Goal: Task Accomplishment & Management: Complete application form

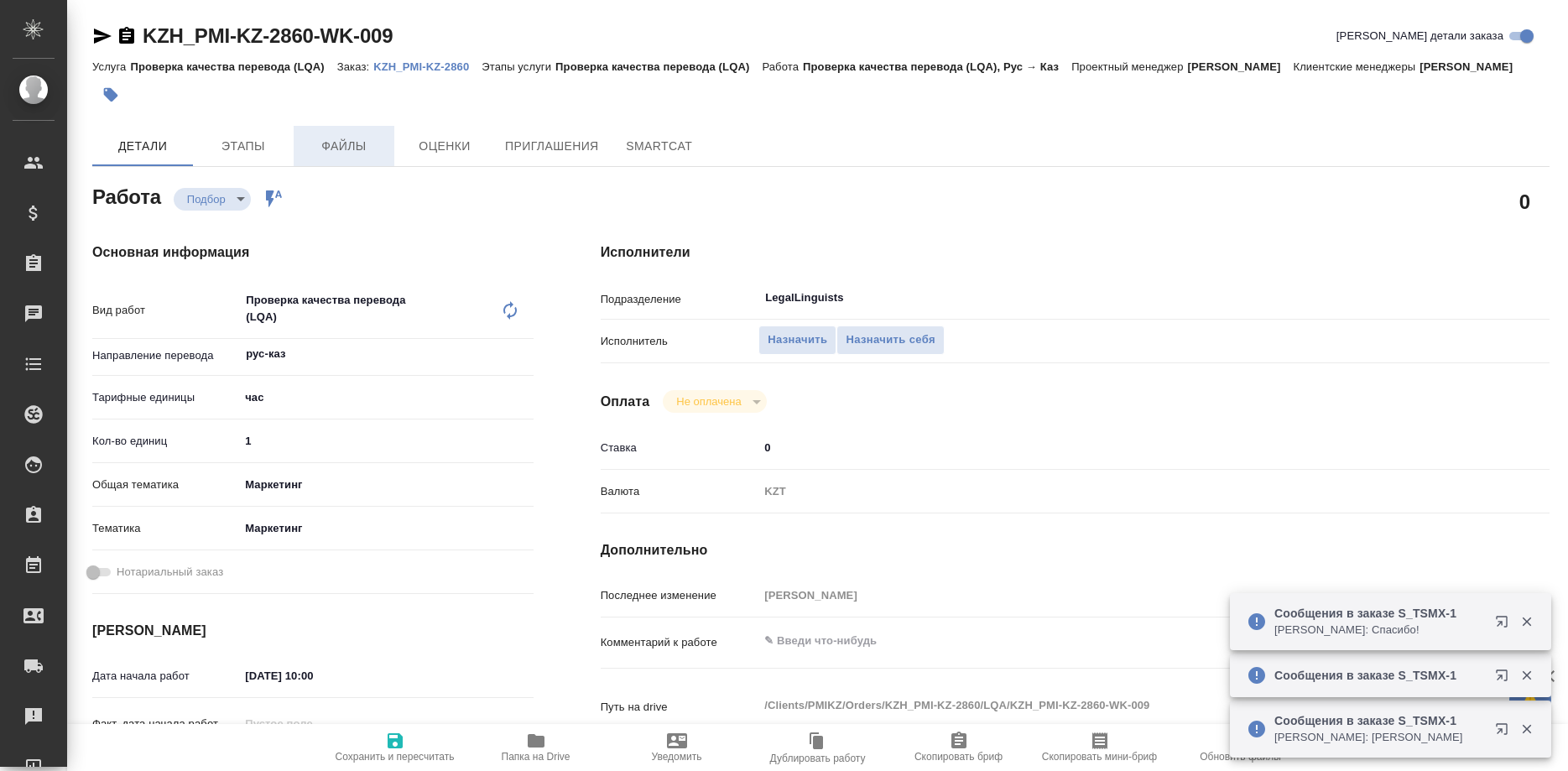
type textarea "x"
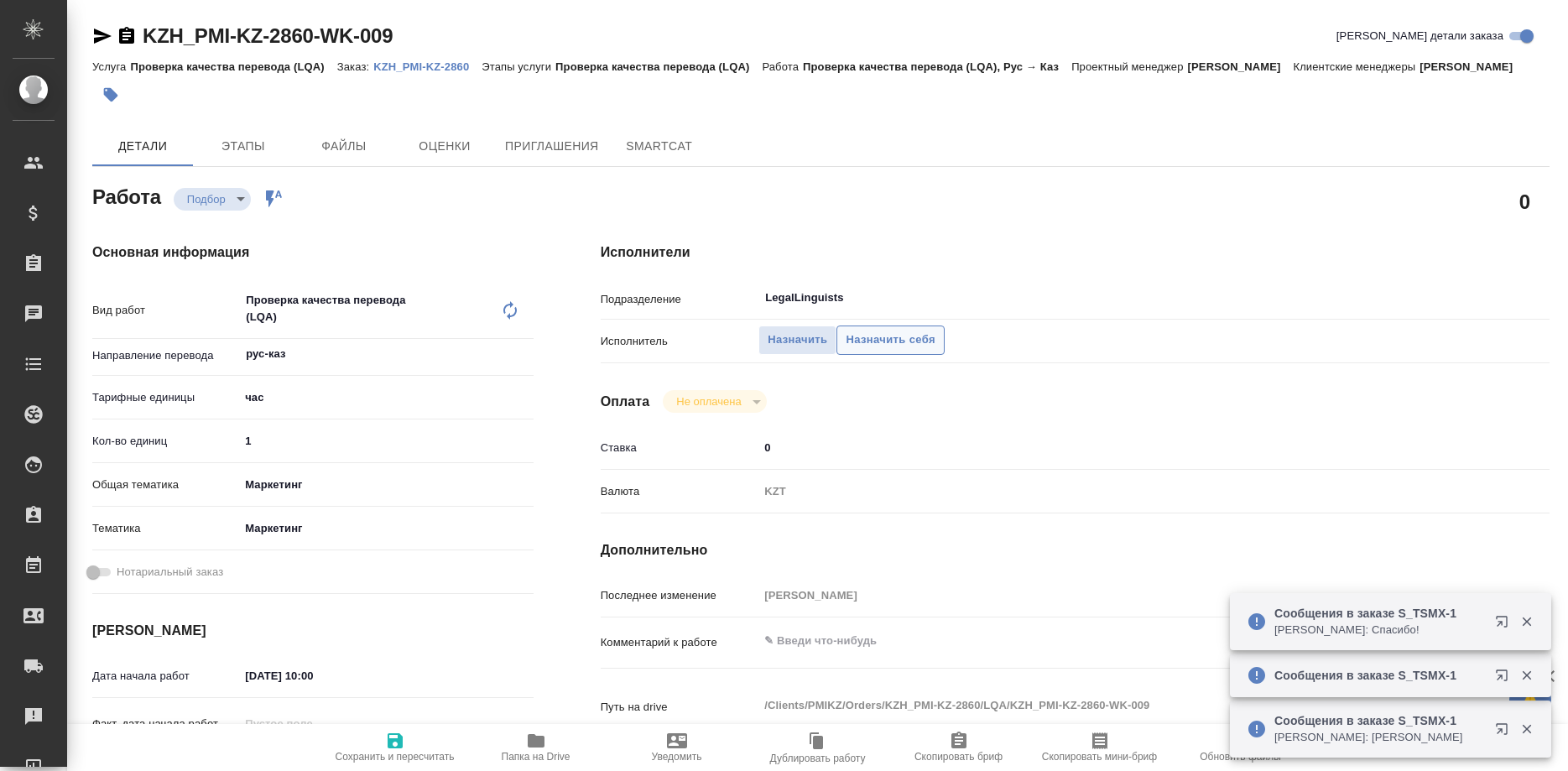
type textarea "x"
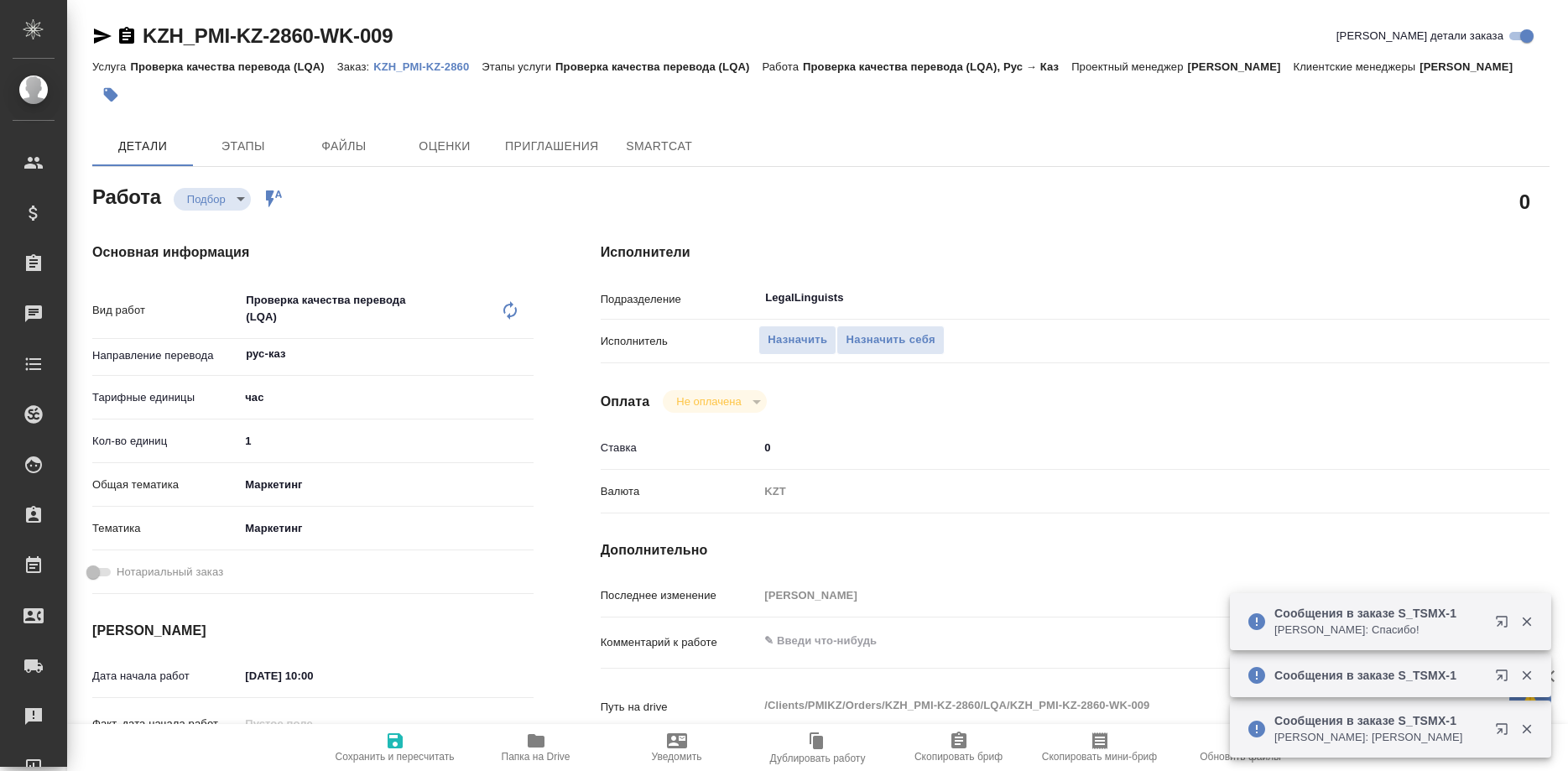
type textarea "x"
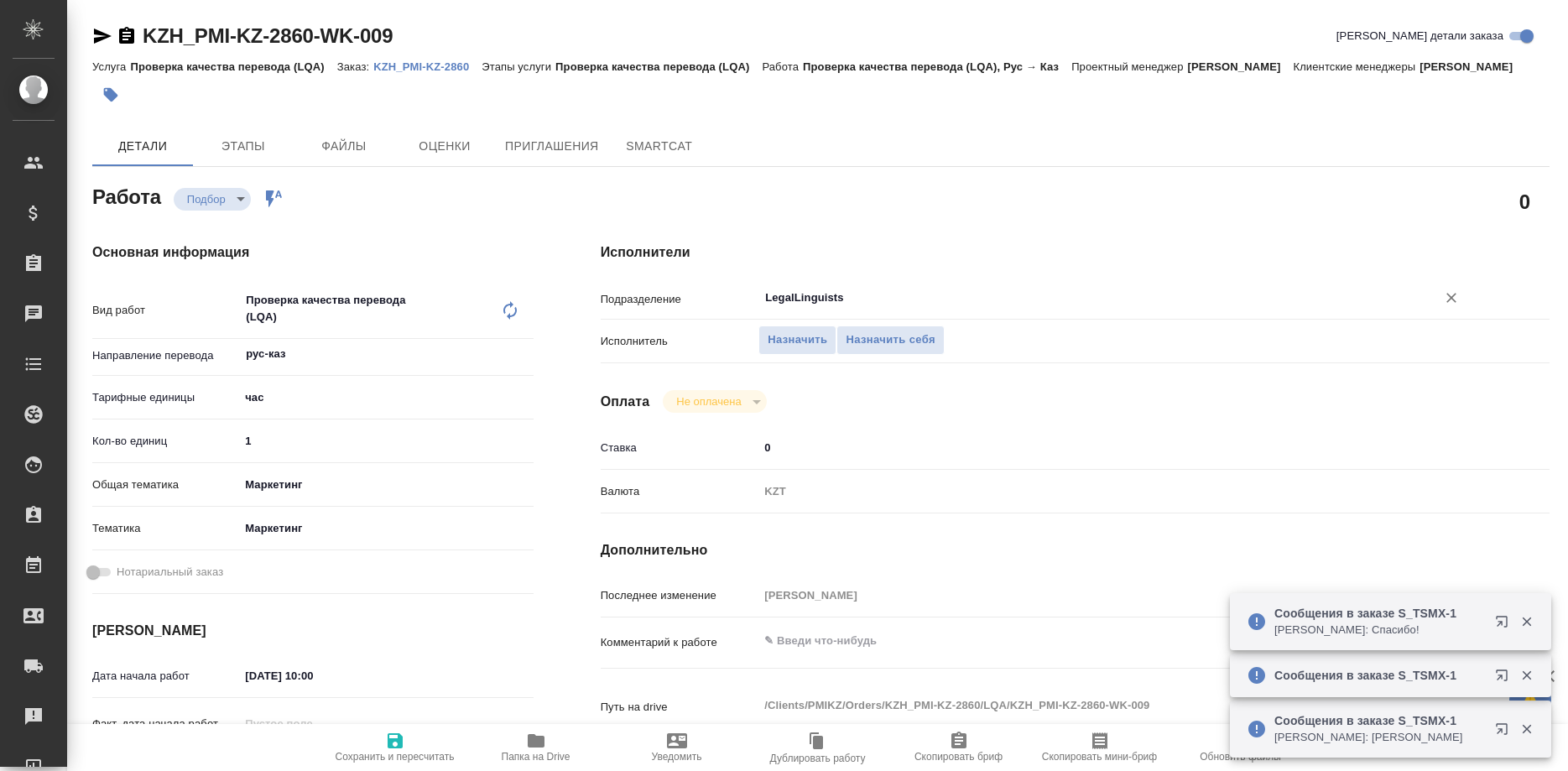
type textarea "x"
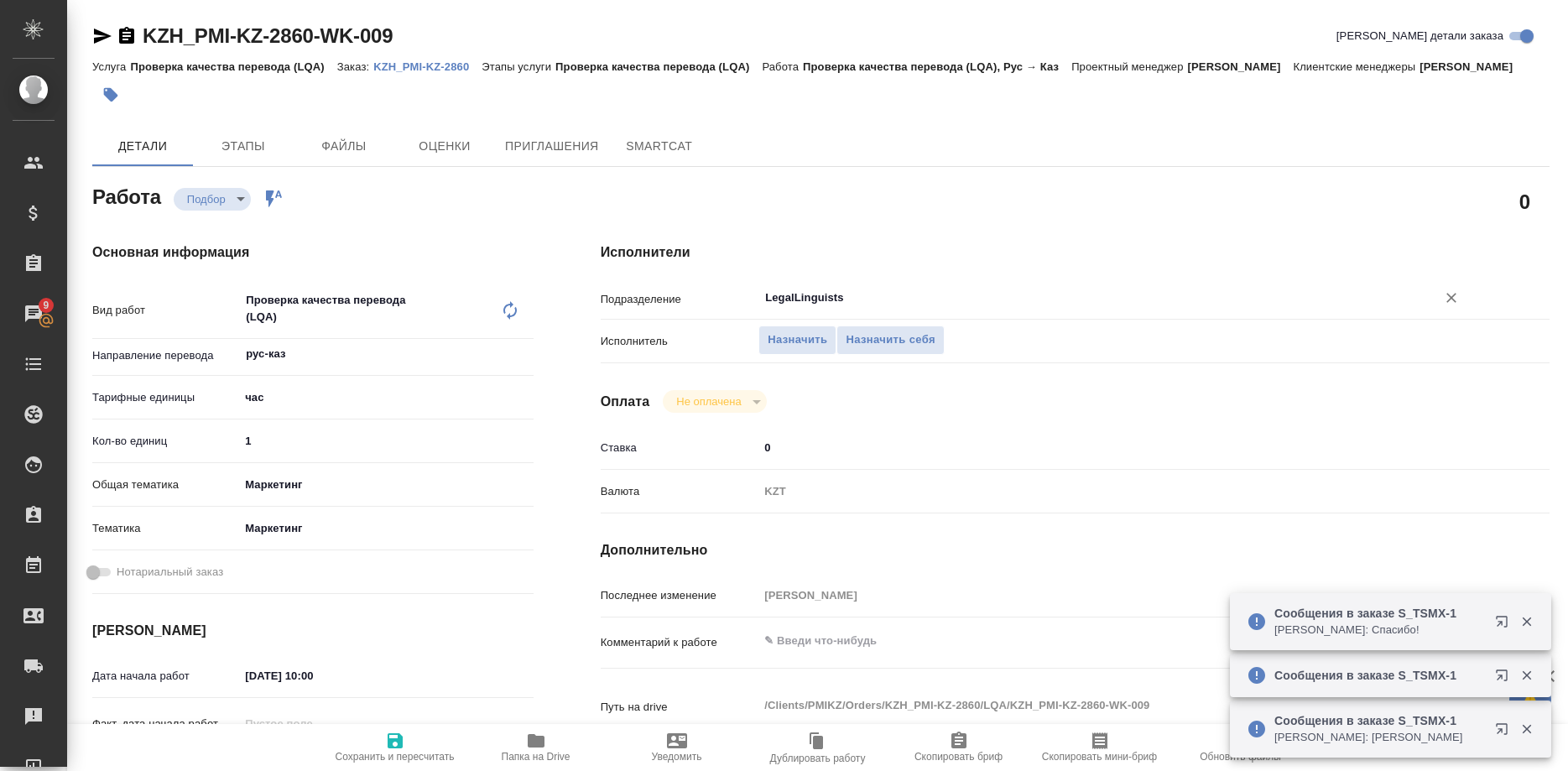
click at [863, 292] on input "LegalLinguists" at bounding box center [1086, 298] width 645 height 20
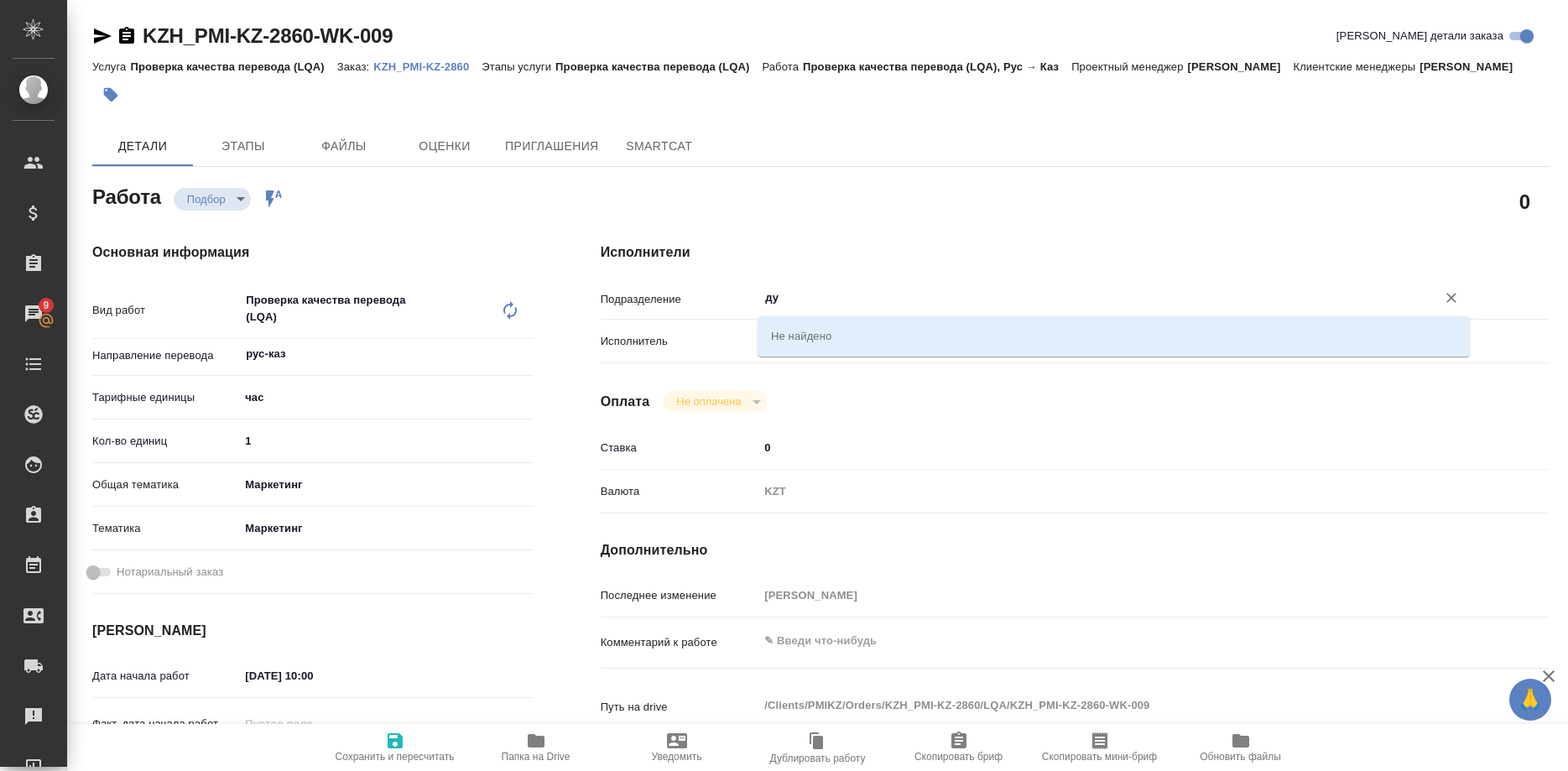
type input "д"
type textarea "x"
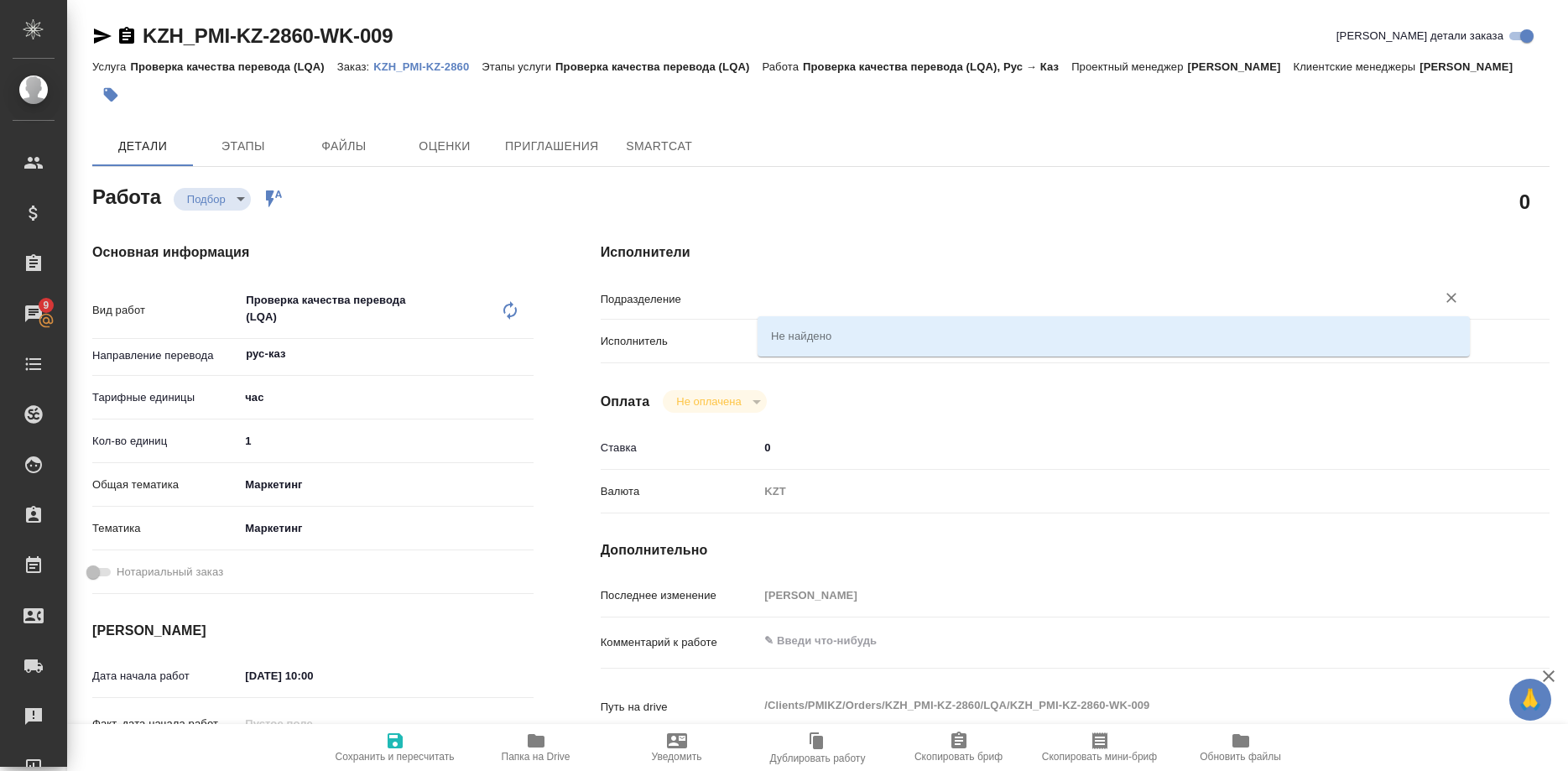
type textarea "x"
type input "д"
type input "leg"
type textarea "x"
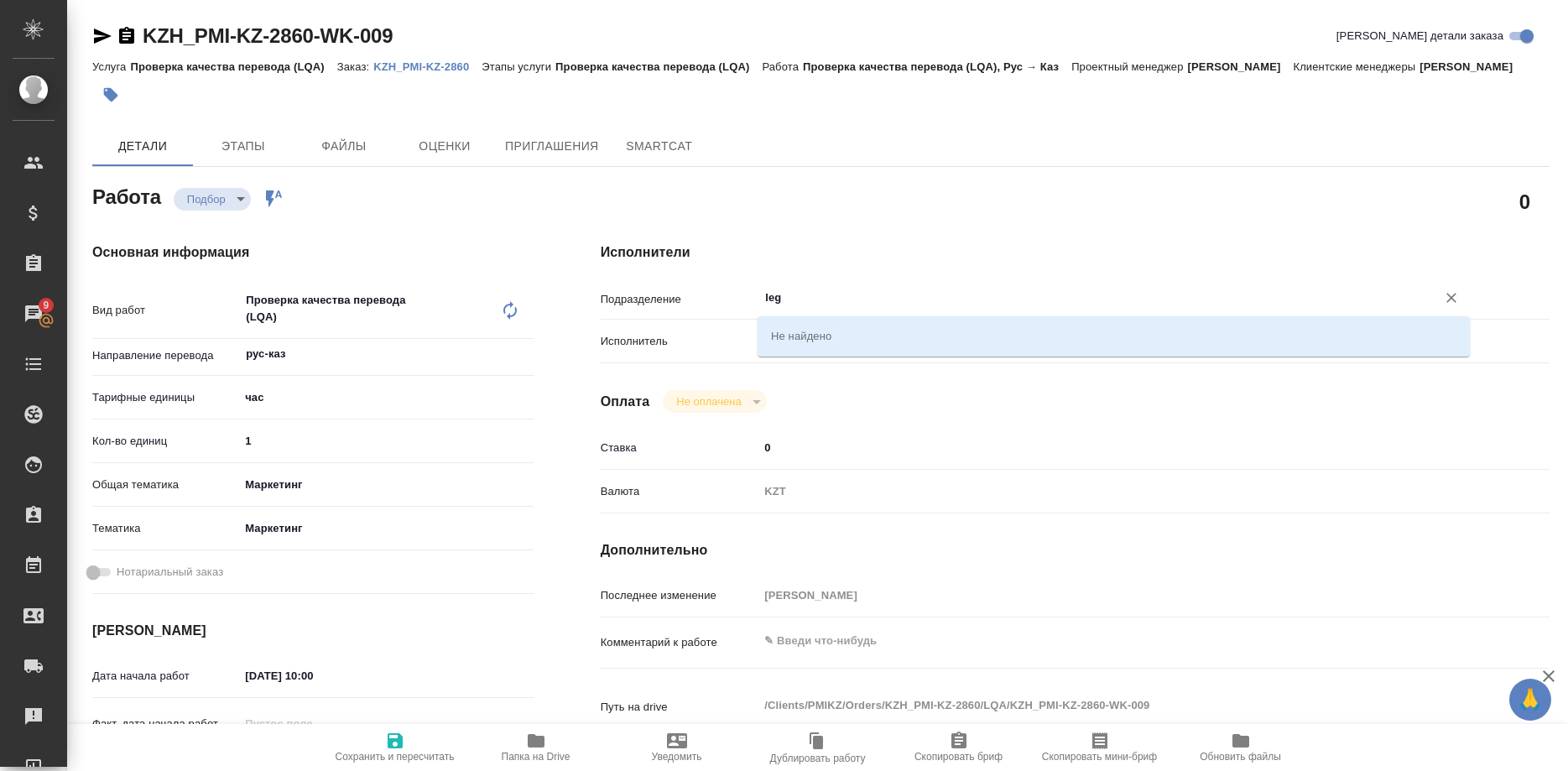
type textarea "x"
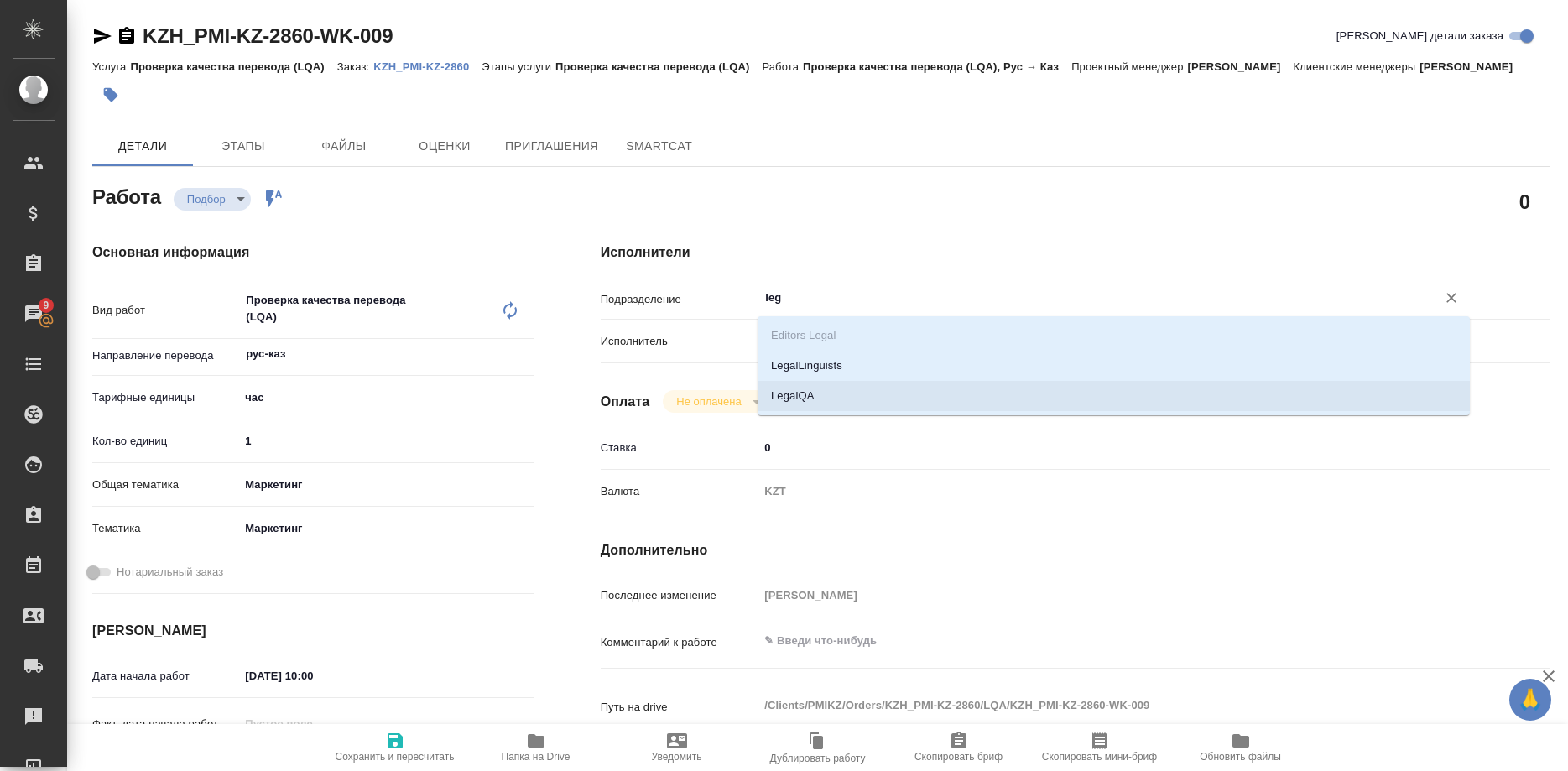
click at [793, 386] on ul "Editors Legal LegalLinguists LegalQA" at bounding box center [1114, 379] width 712 height 91
click at [793, 386] on li "LegalQA" at bounding box center [1114, 396] width 712 height 31
type textarea "x"
type input "LegalQA"
type textarea "x"
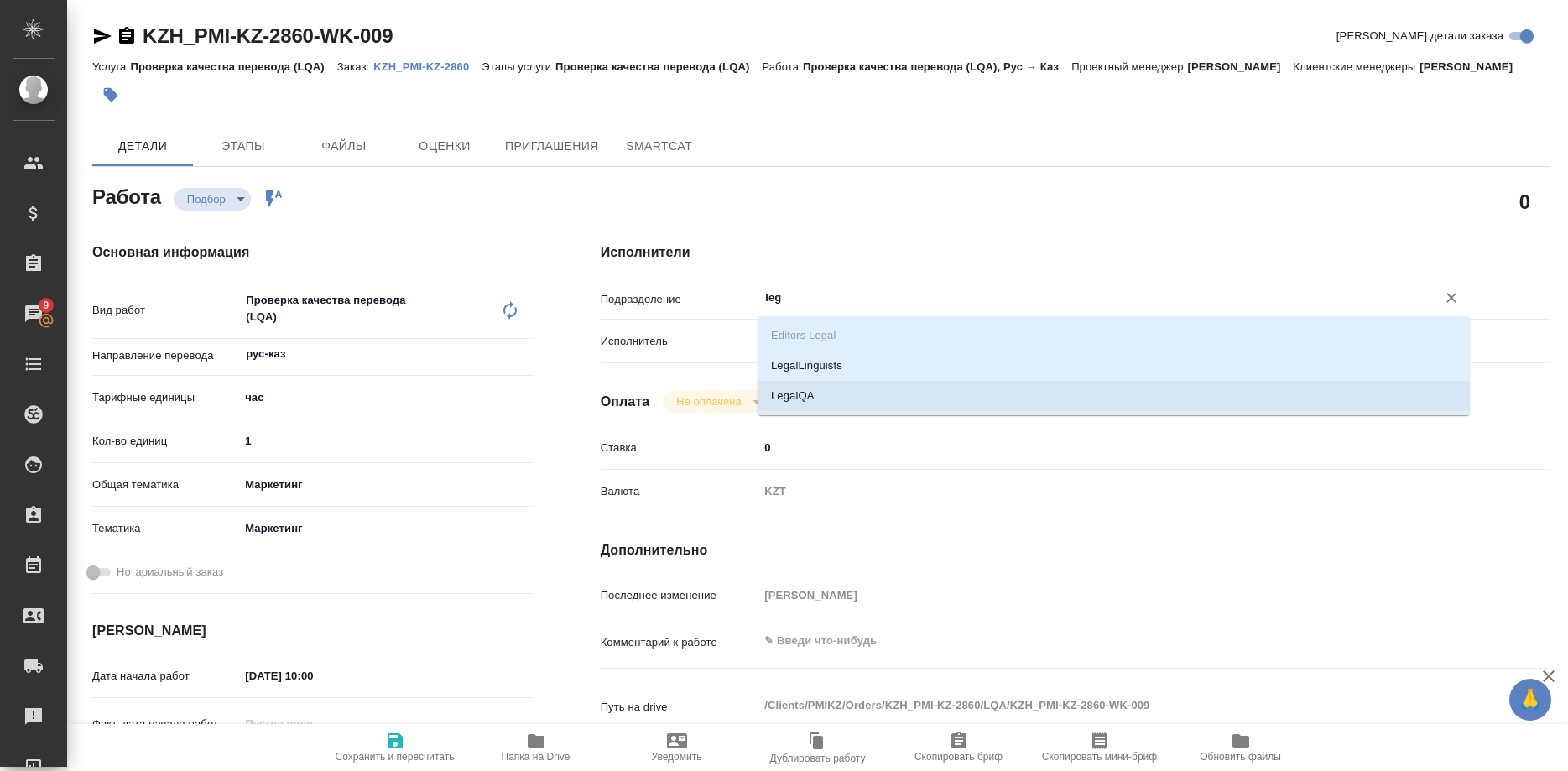
type textarea "x"
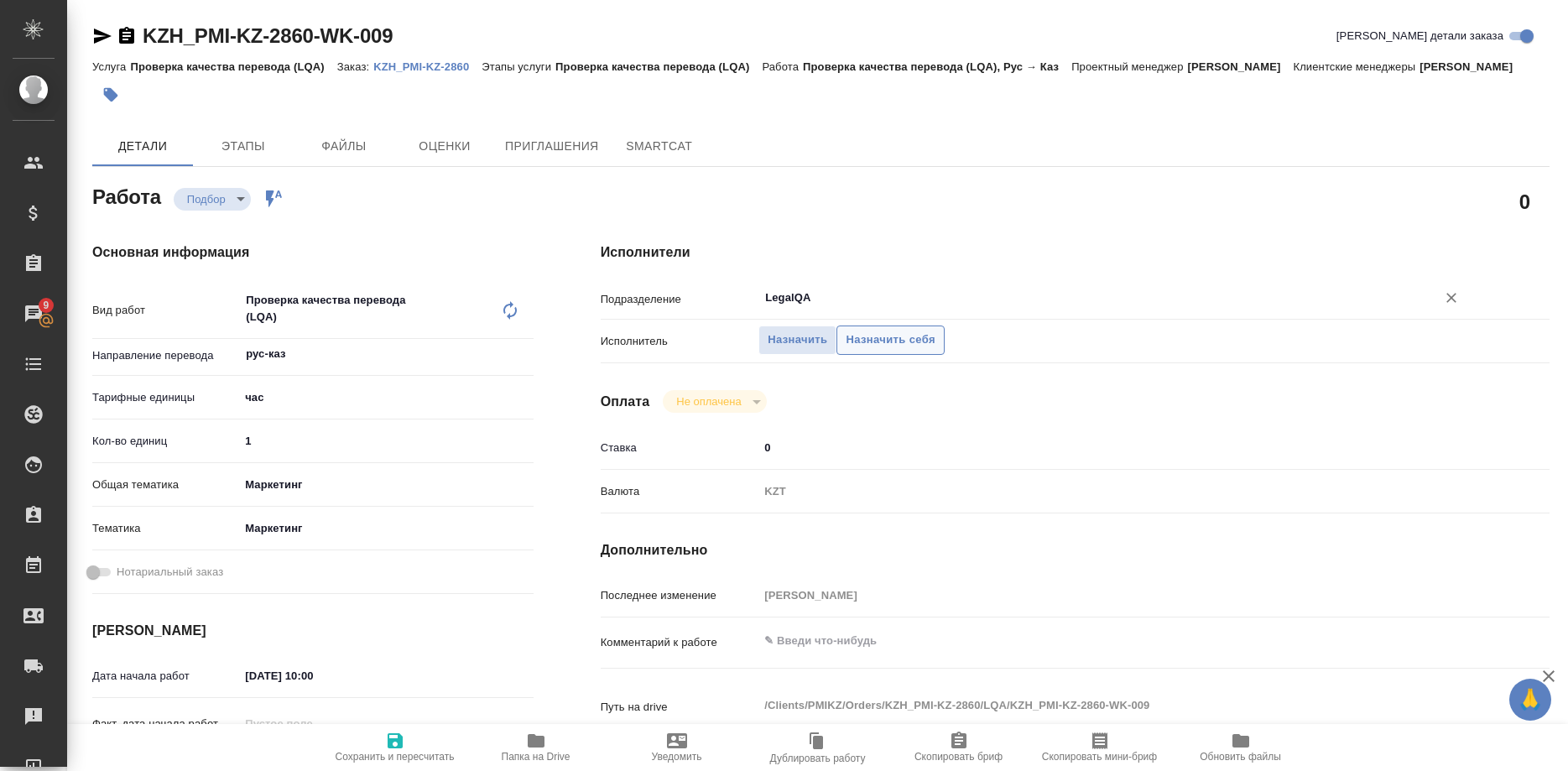
type input "LegalQA"
click at [877, 339] on span "Назначить себя" at bounding box center [890, 340] width 89 height 20
click at [421, 739] on span "Сохранить и пересчитать" at bounding box center [395, 747] width 121 height 32
type textarea "x"
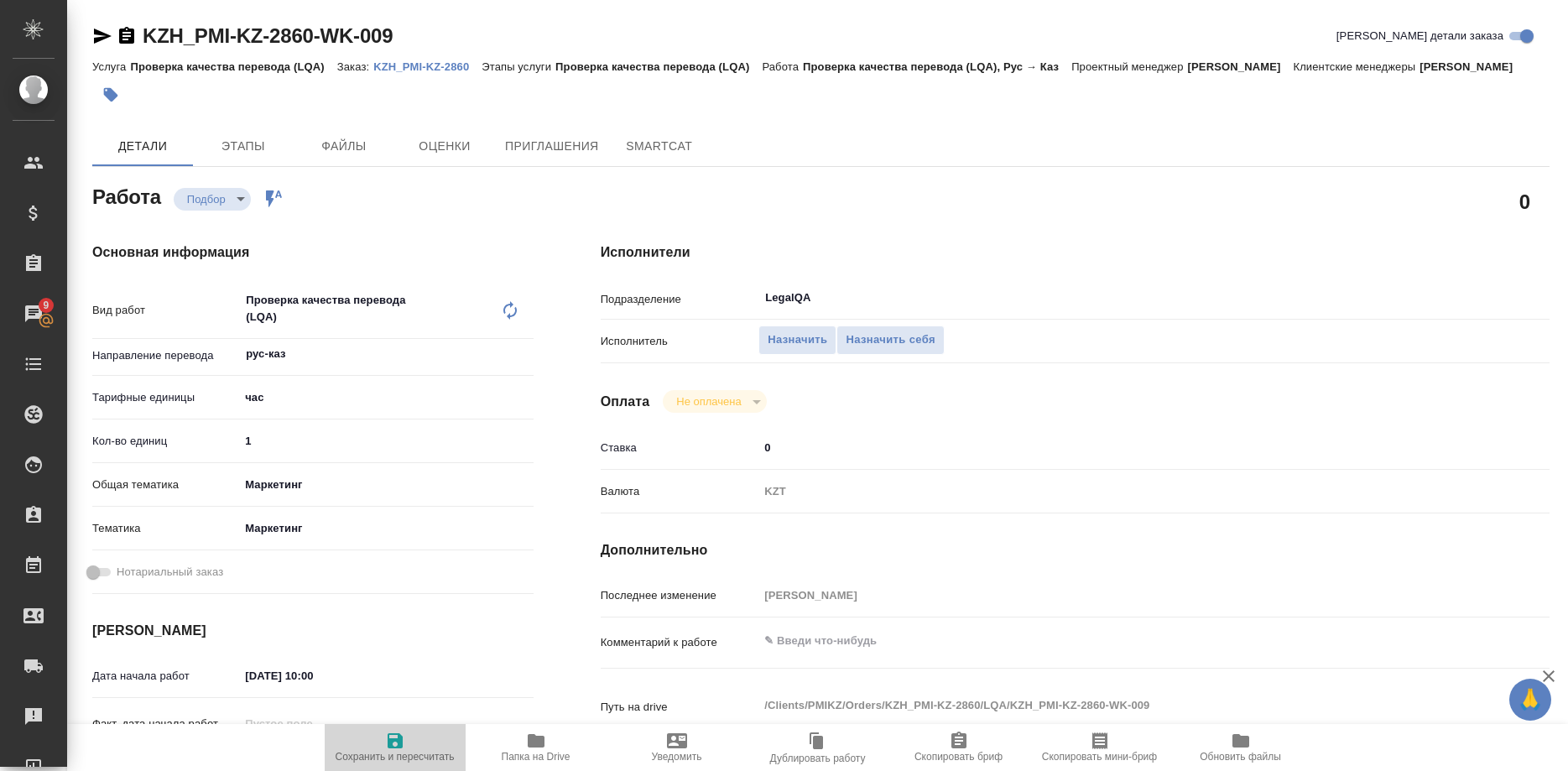
type textarea "x"
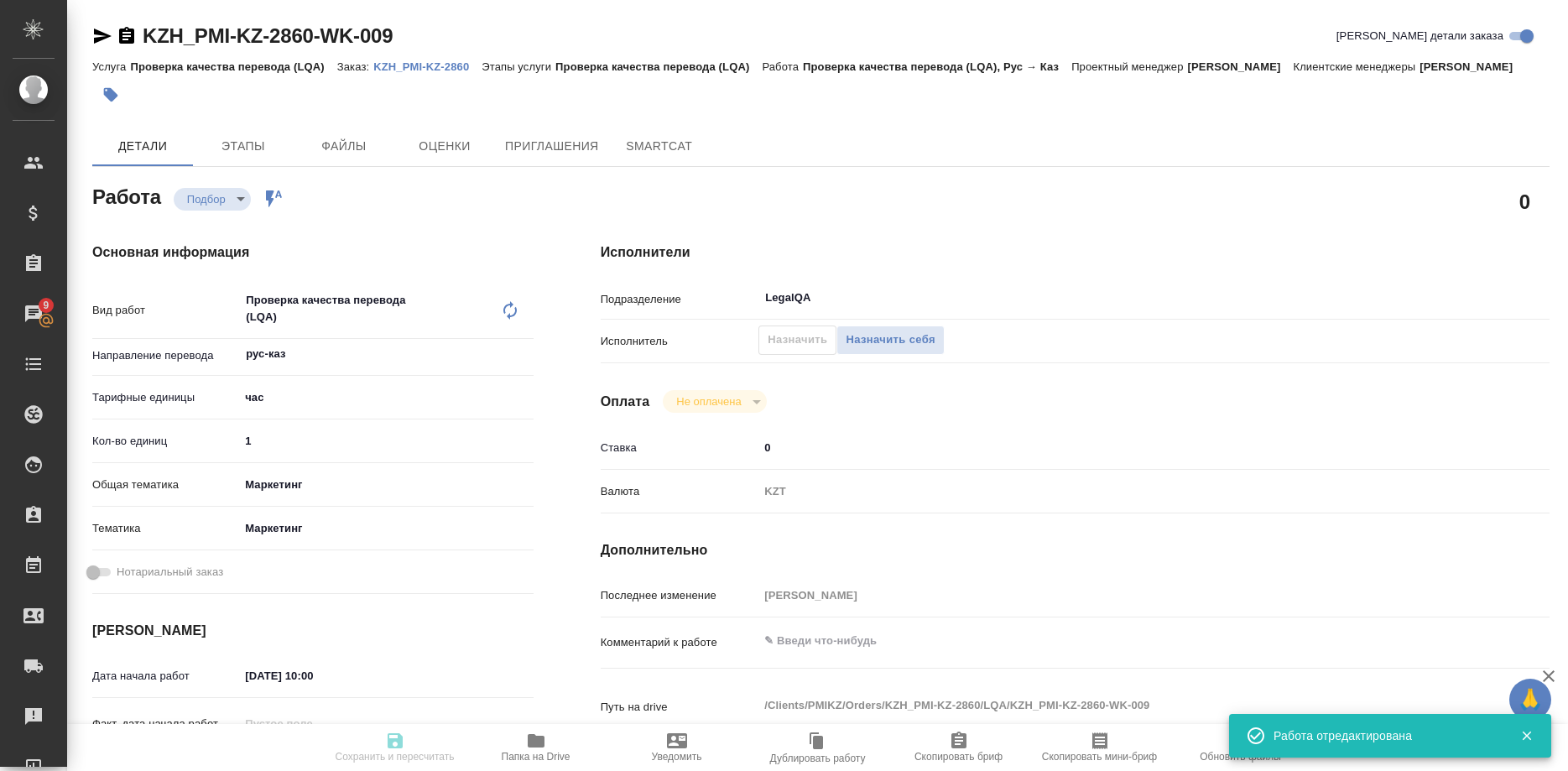
type input "recruiting"
type textarea "Проверка качества перевода (LQA)"
type textarea "x"
type input "рус-каз"
type input "5a8b1489cc6b4906c91bfd93"
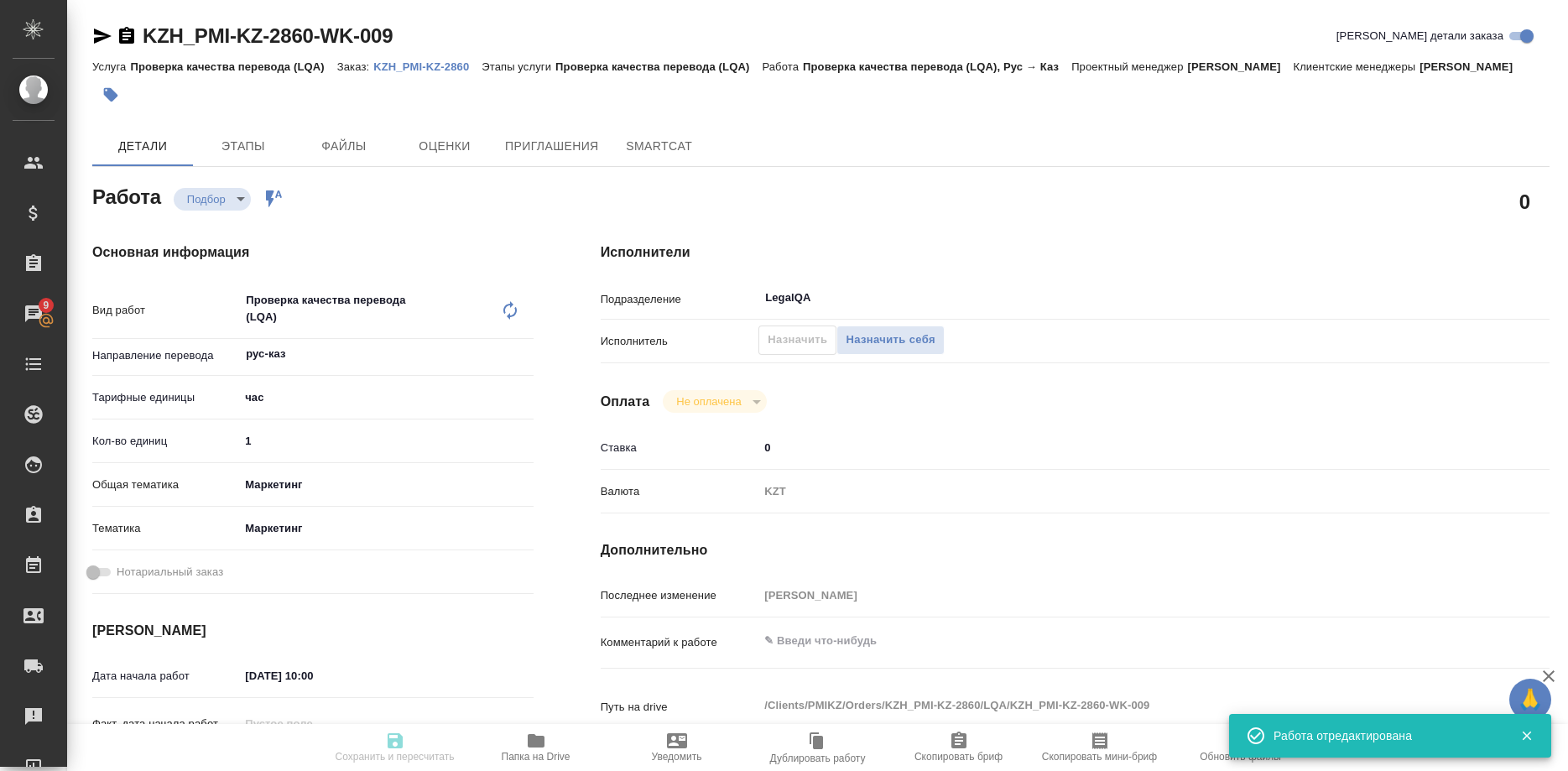
type input "1"
type input "marketing"
type input "5a8b8b956a9677013d343d63"
type input "08.10.2025 10:00"
type input "08.10.2025 11:00"
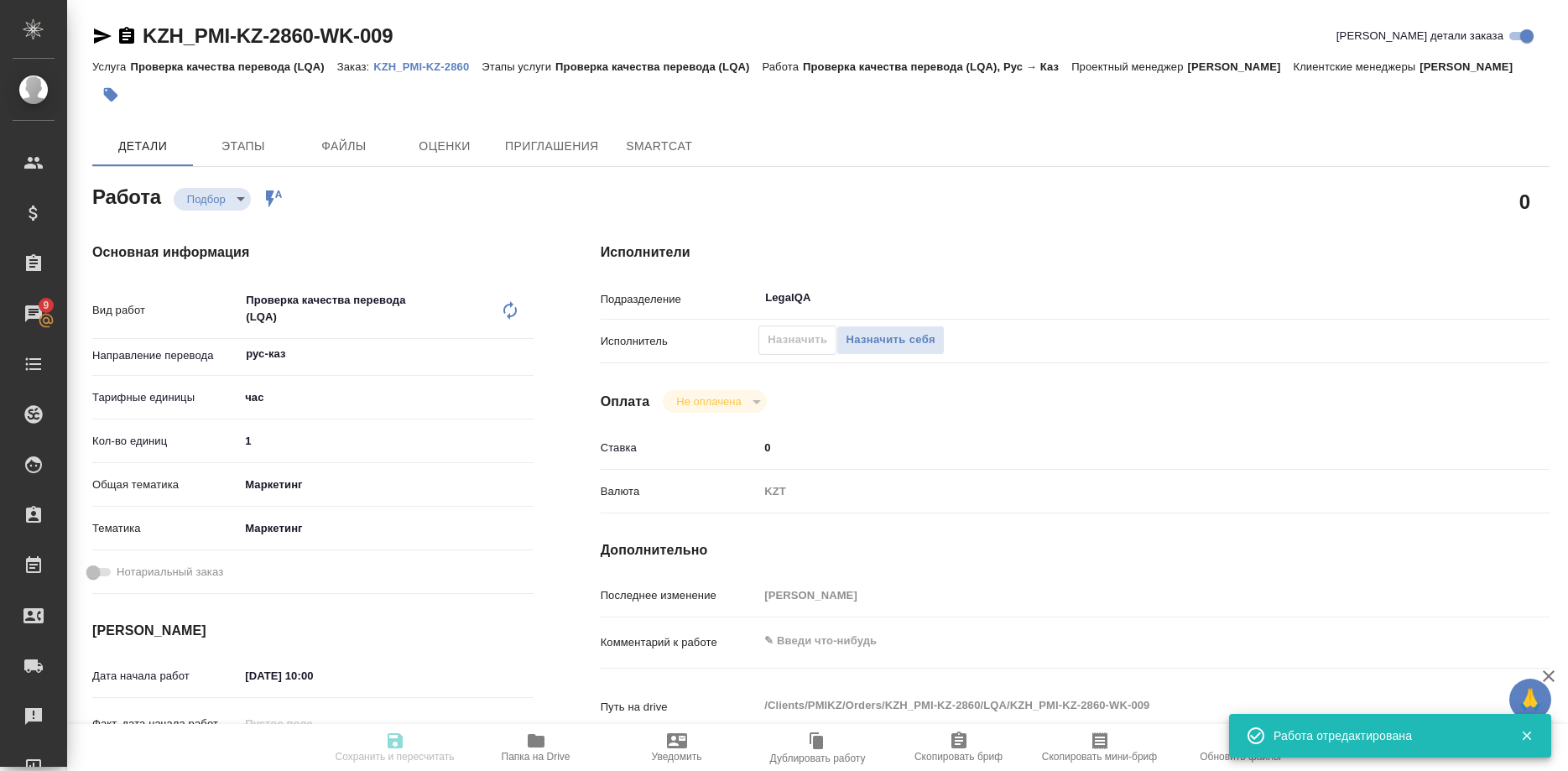
type input "08.10.2025 12:00"
type input "LegalQA"
type input "notPayed"
type input "0"
type input "KZT"
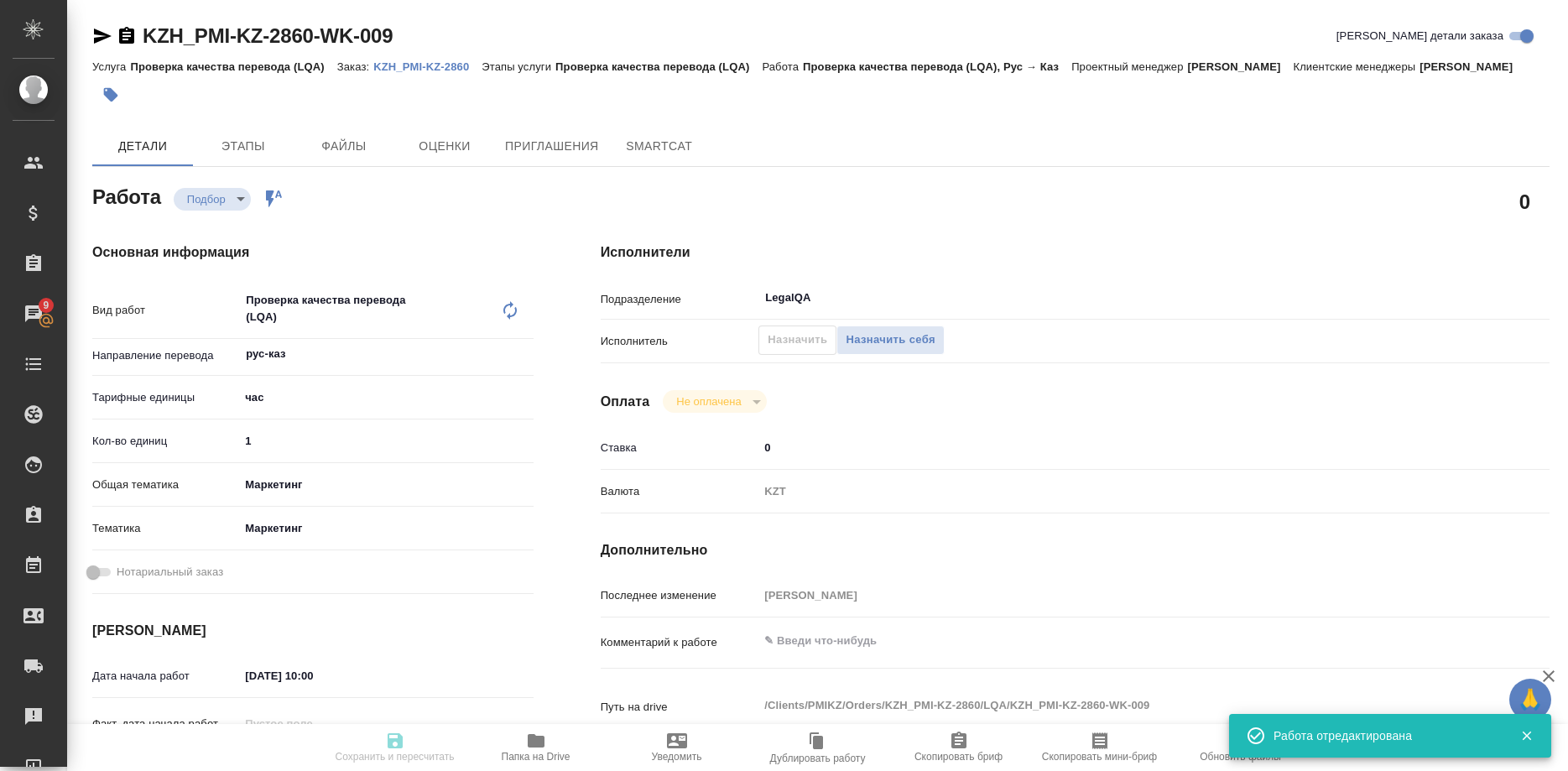
type input "Бабкина Анастасия"
type textarea "x"
type textarea "/Clients/PMIKZ/Orders/KZH_PMI-KZ-2860/LQA/KZH_PMI-KZ-2860-WK-009"
type textarea "x"
type input "KZH_PMI-KZ-2860"
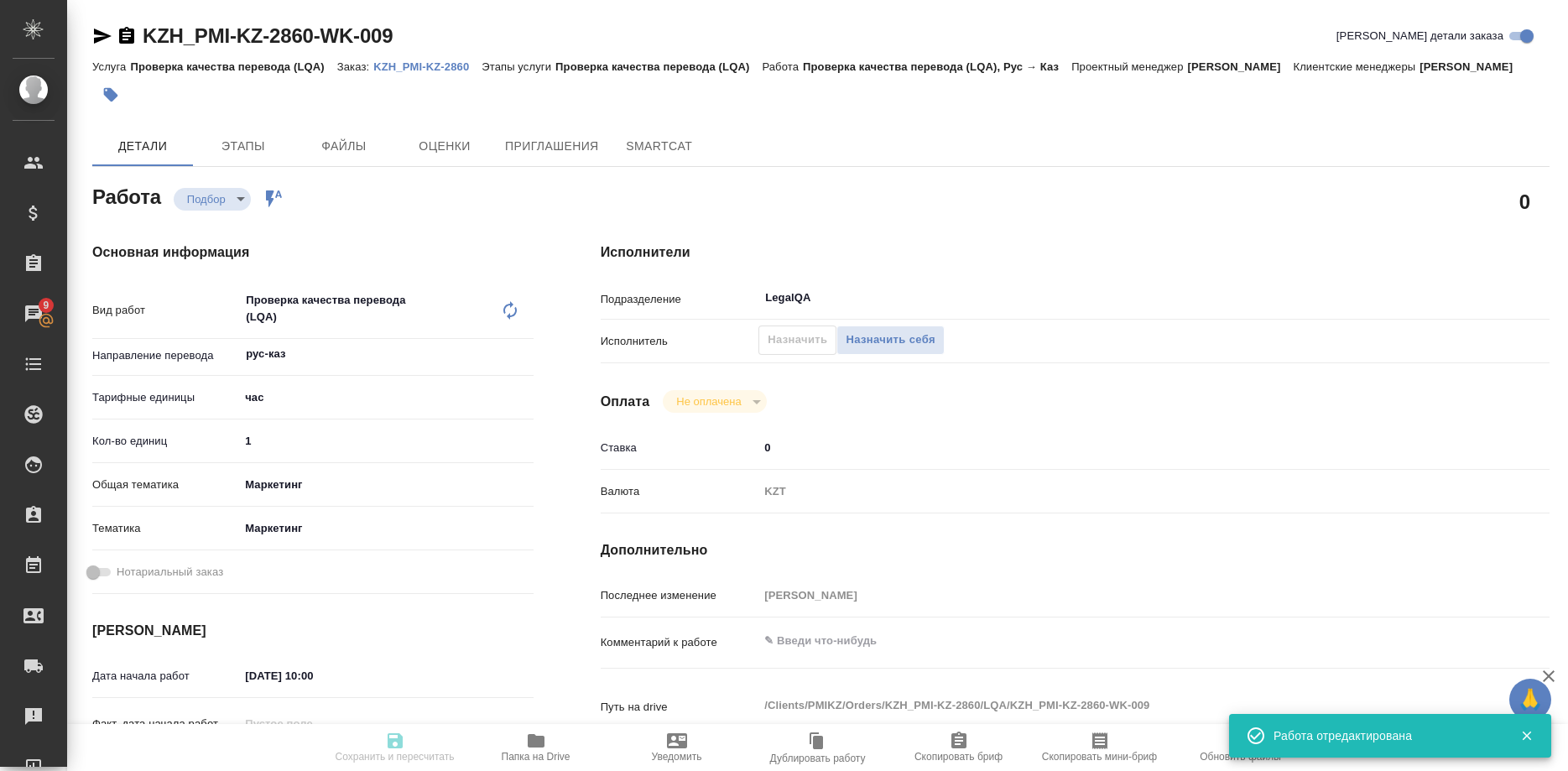
type input "Проверка качества перевода (LQA)"
type input "Кошербаева Назерке"
type input "Оксютович Ирина"
type input "/Clients/PMIKZ/Orders/KZH_PMI-KZ-2860"
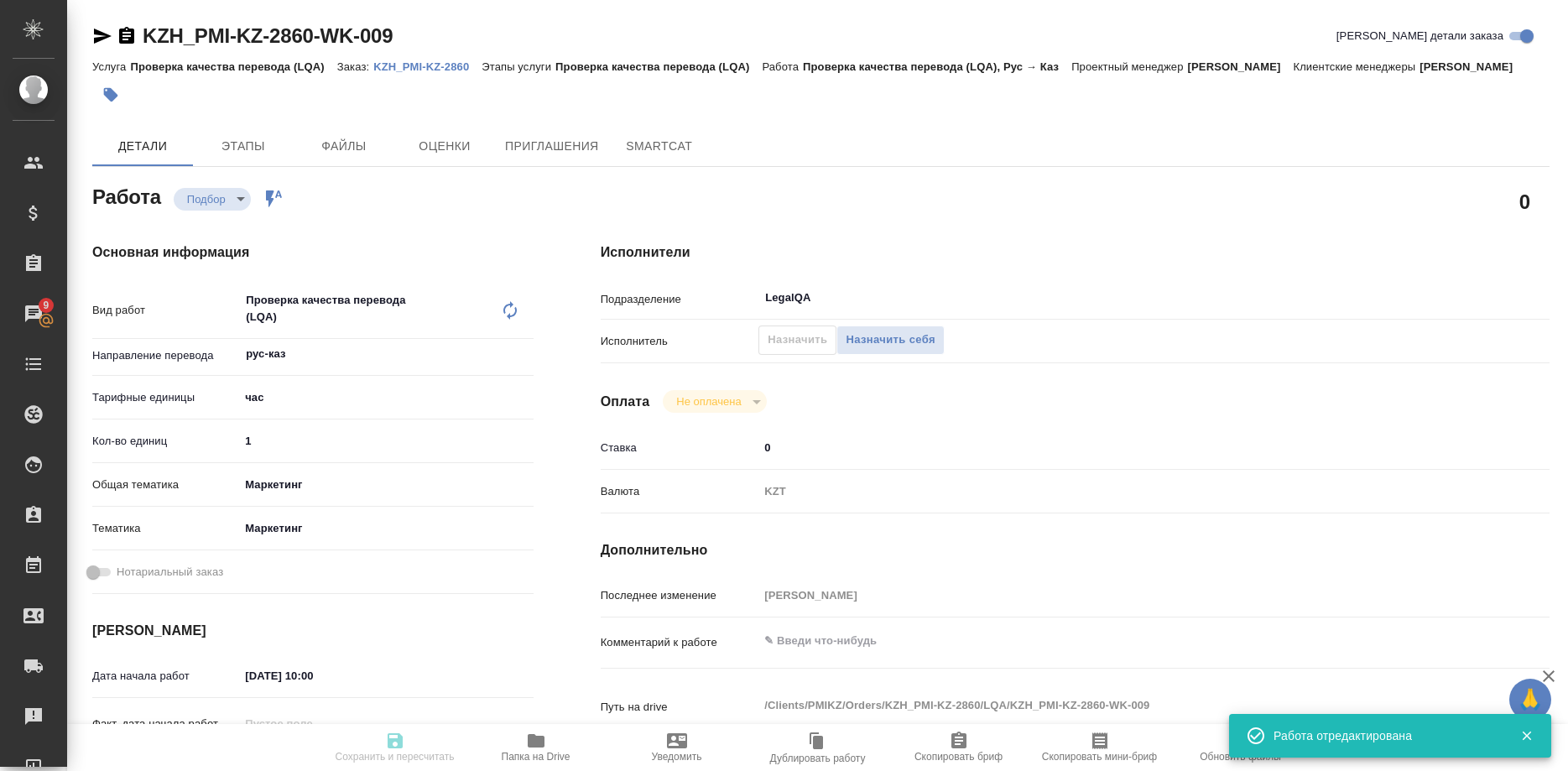
type textarea "x"
type textarea "перевод рус-каз. названии на анг оставляем как есть."
type textarea "x"
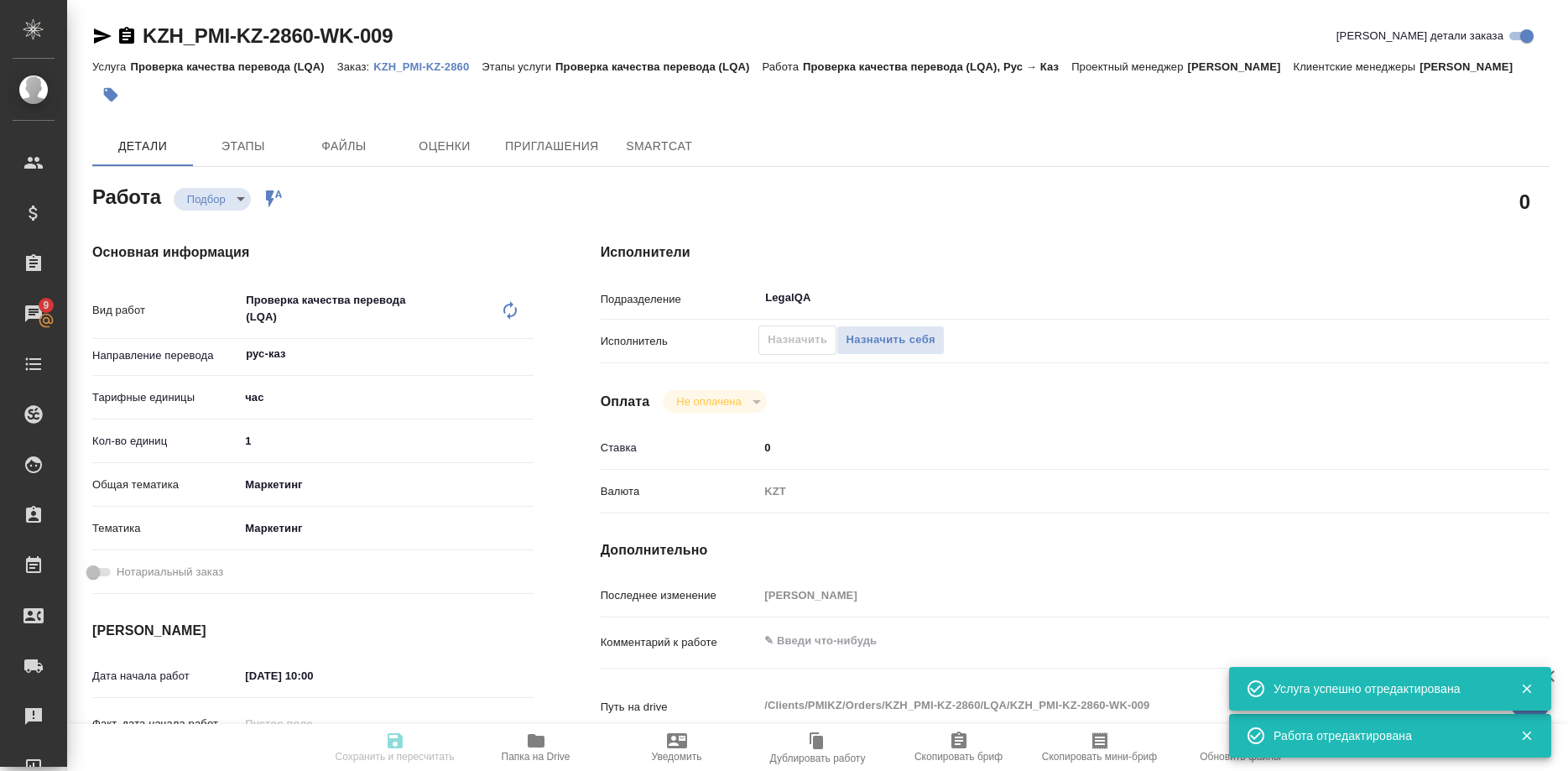
type textarea "x"
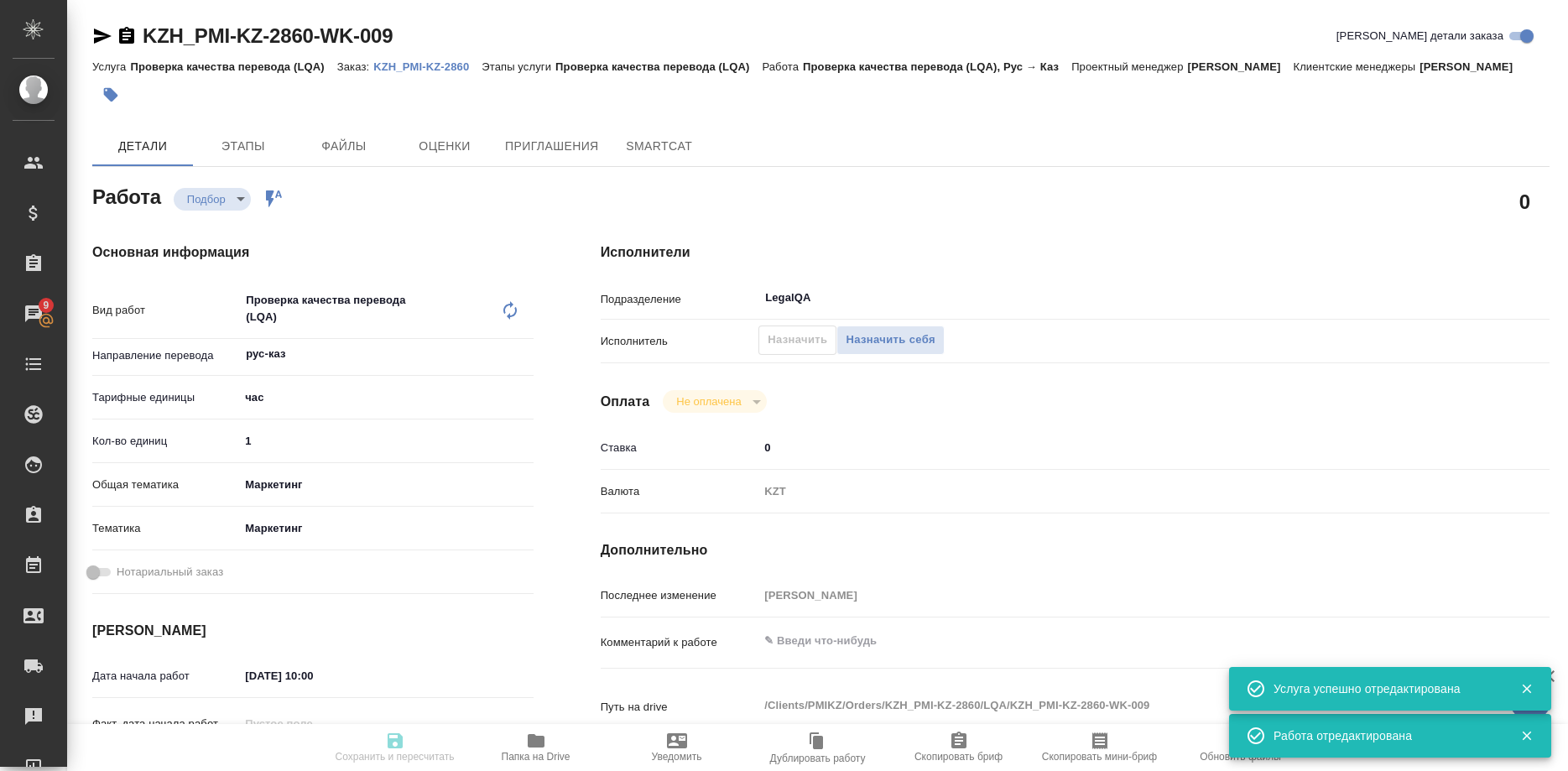
type textarea "x"
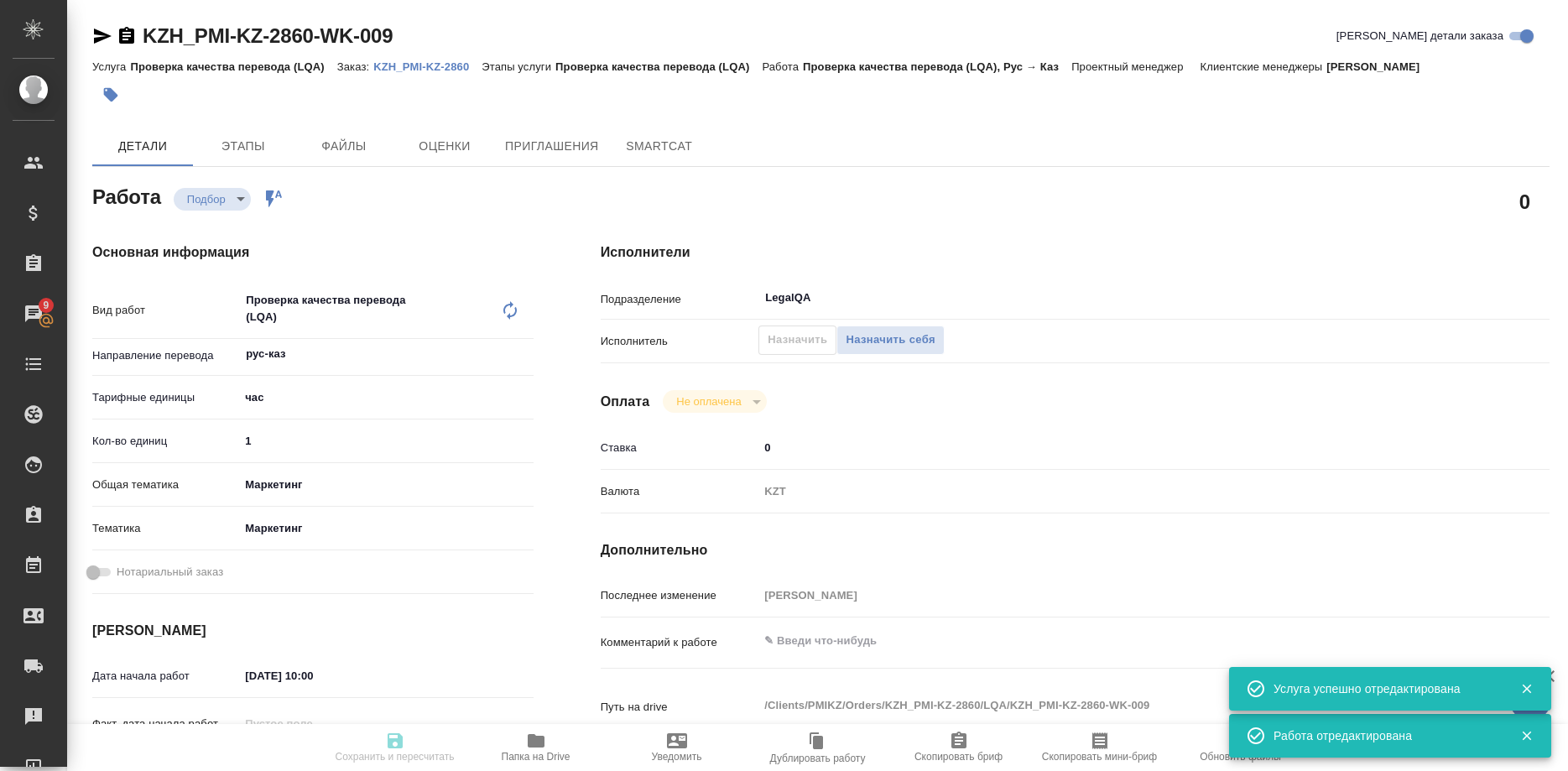
type textarea "x"
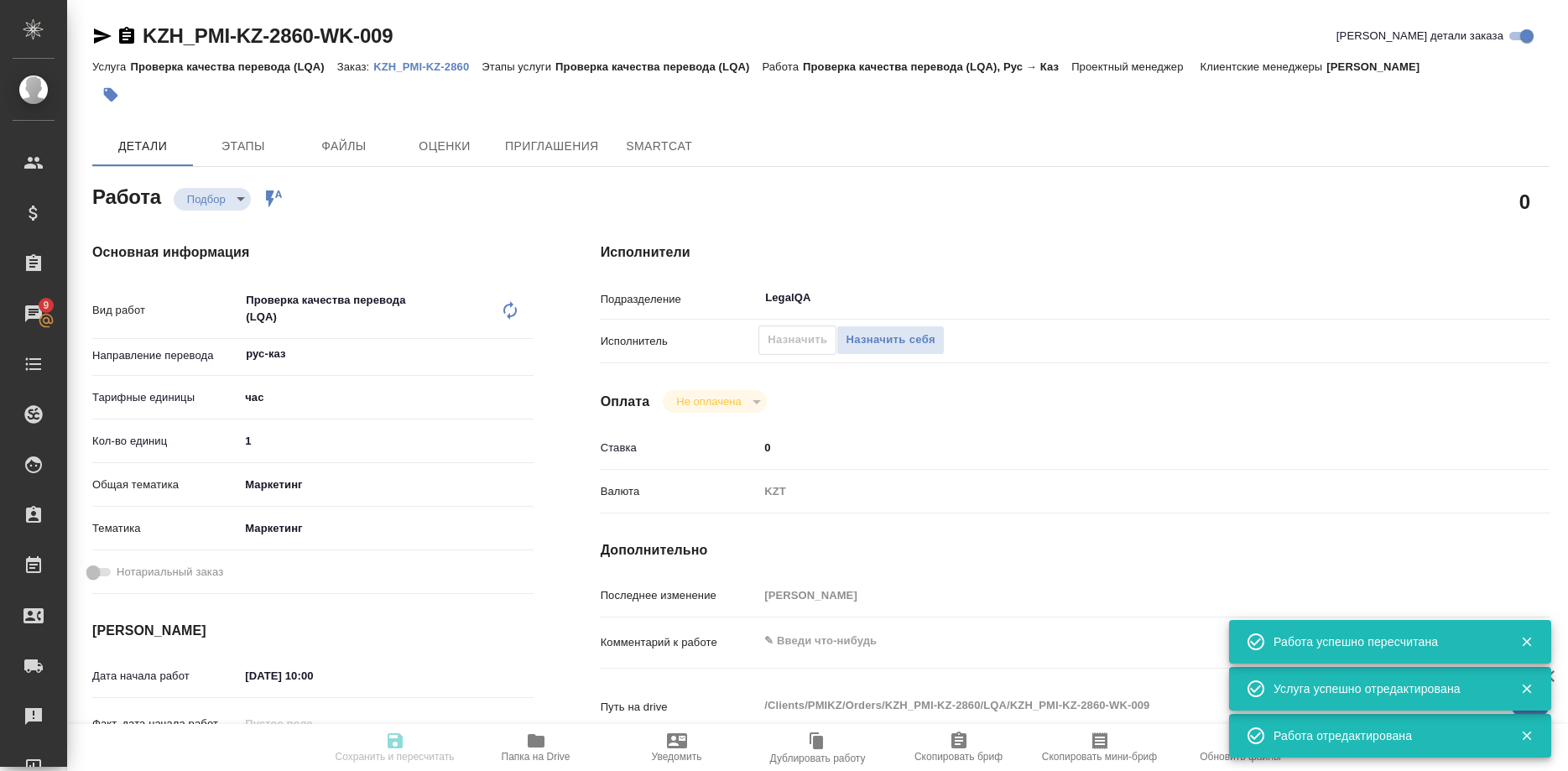
type input "recruiting"
type textarea "Проверка качества перевода (LQA)"
type textarea "x"
type input "рус-каз"
type input "5a8b1489cc6b4906c91bfd93"
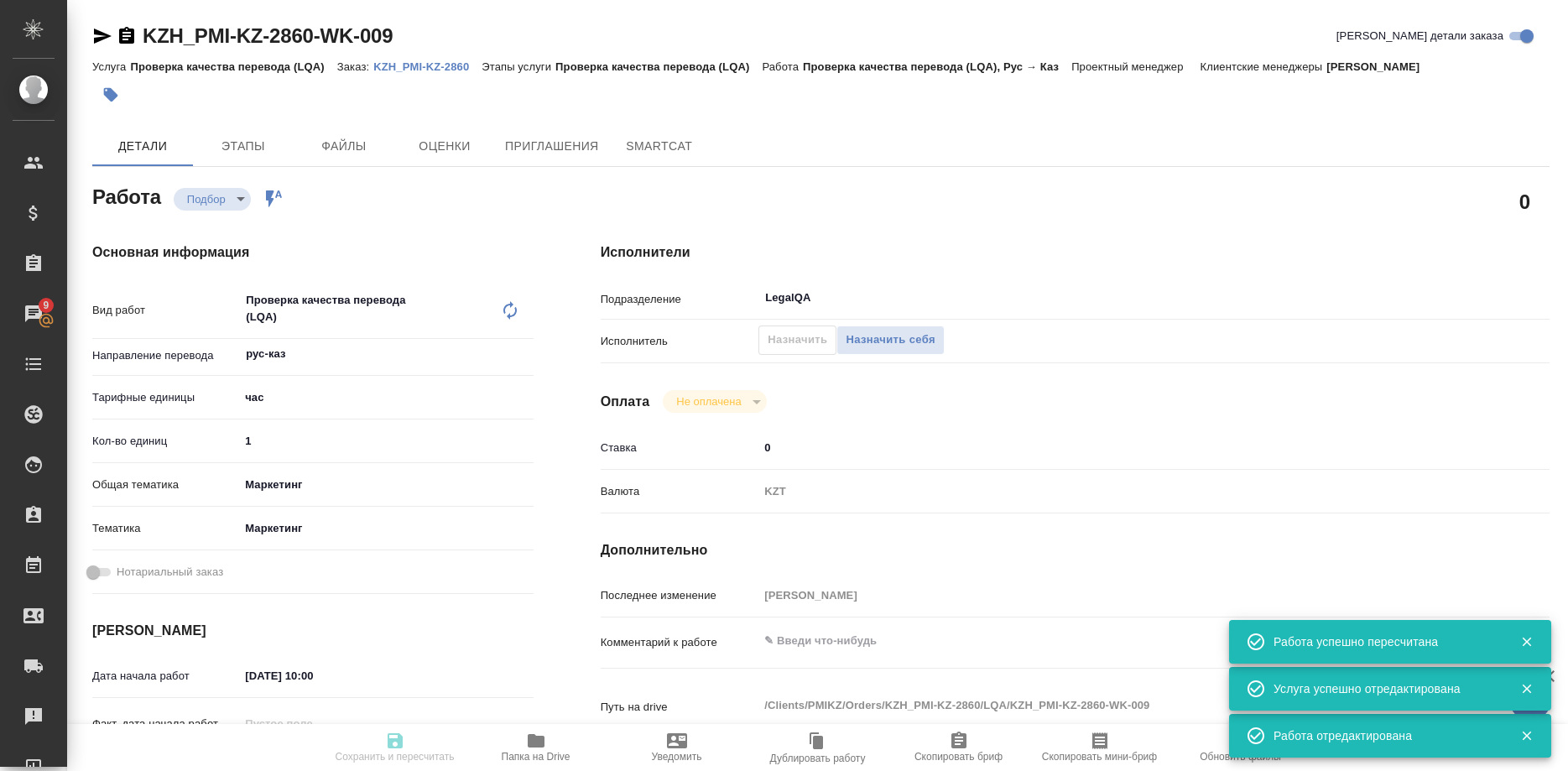
type input "1"
type input "marketing"
type input "5a8b8b956a9677013d343d63"
type input "08.10.2025 10:00"
type input "08.10.2025 11:00"
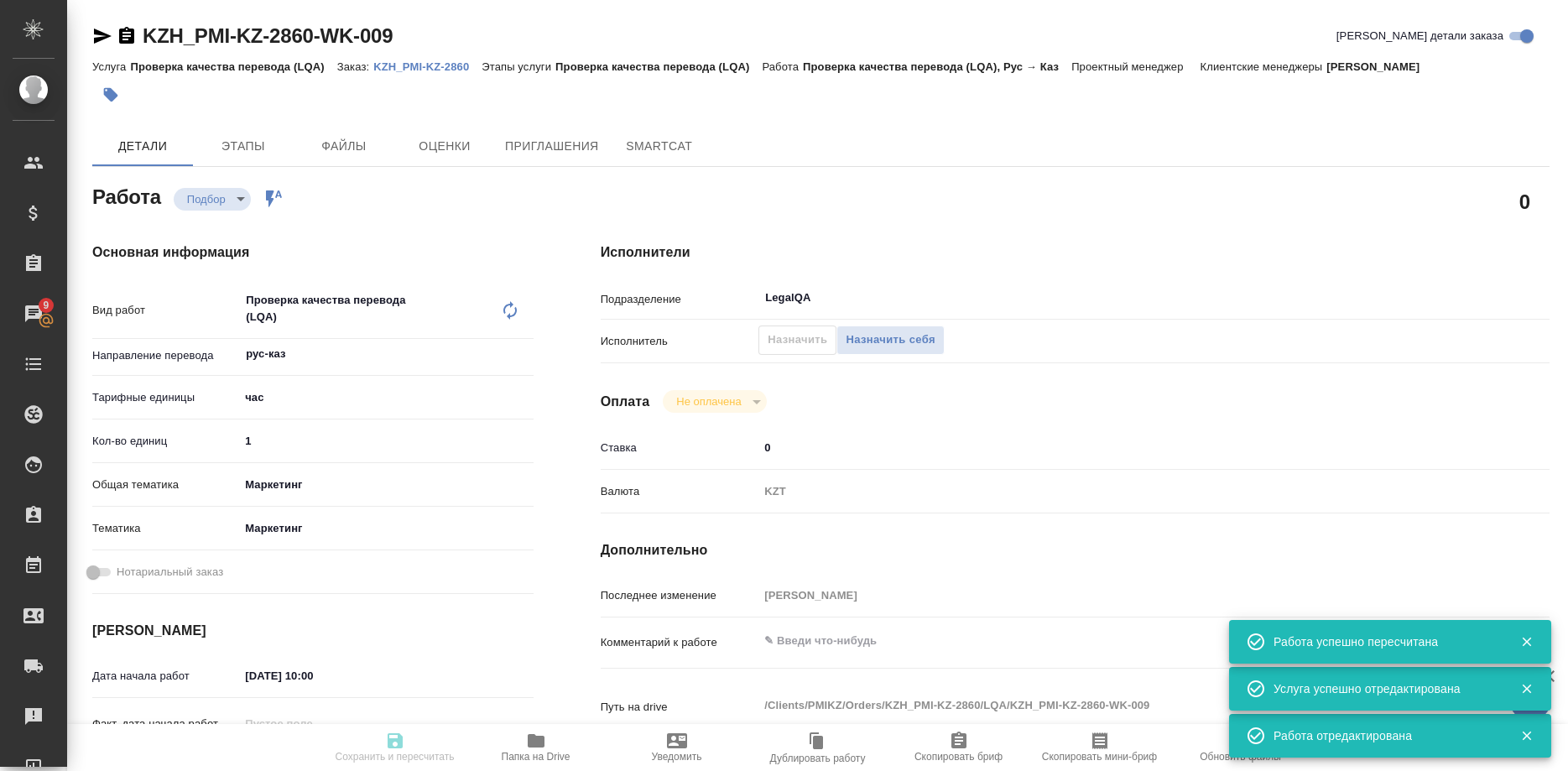
type input "08.10.2025 12:00"
type input "LegalQA"
type input "notPayed"
type input "0"
type input "KZT"
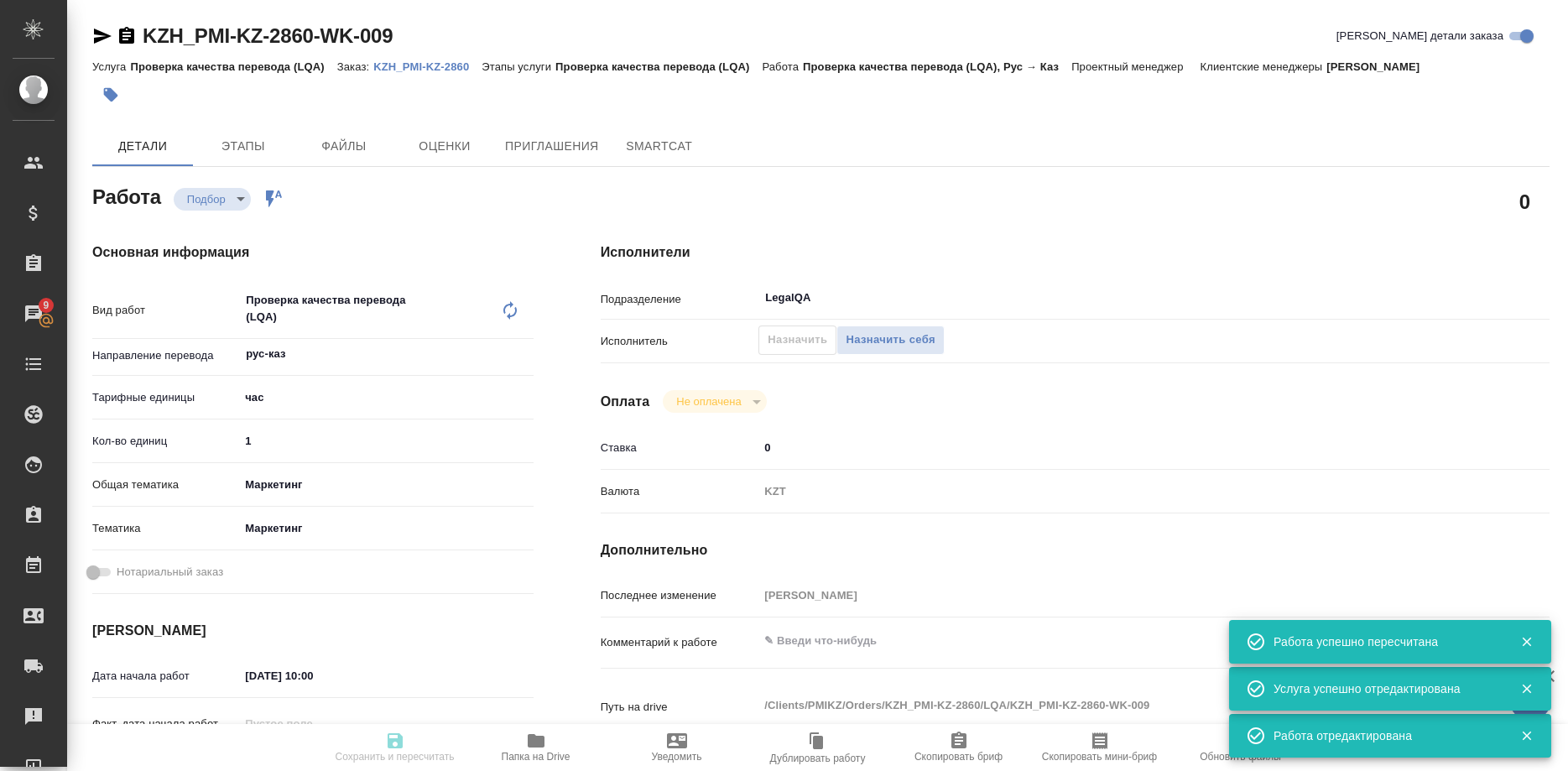
type input "Бабкина Анастасия"
type textarea "x"
type textarea "/Clients/PMIKZ/Orders/KZH_PMI-KZ-2860/LQA/KZH_PMI-KZ-2860-WK-009"
type textarea "x"
type input "KZH_PMI-KZ-2860"
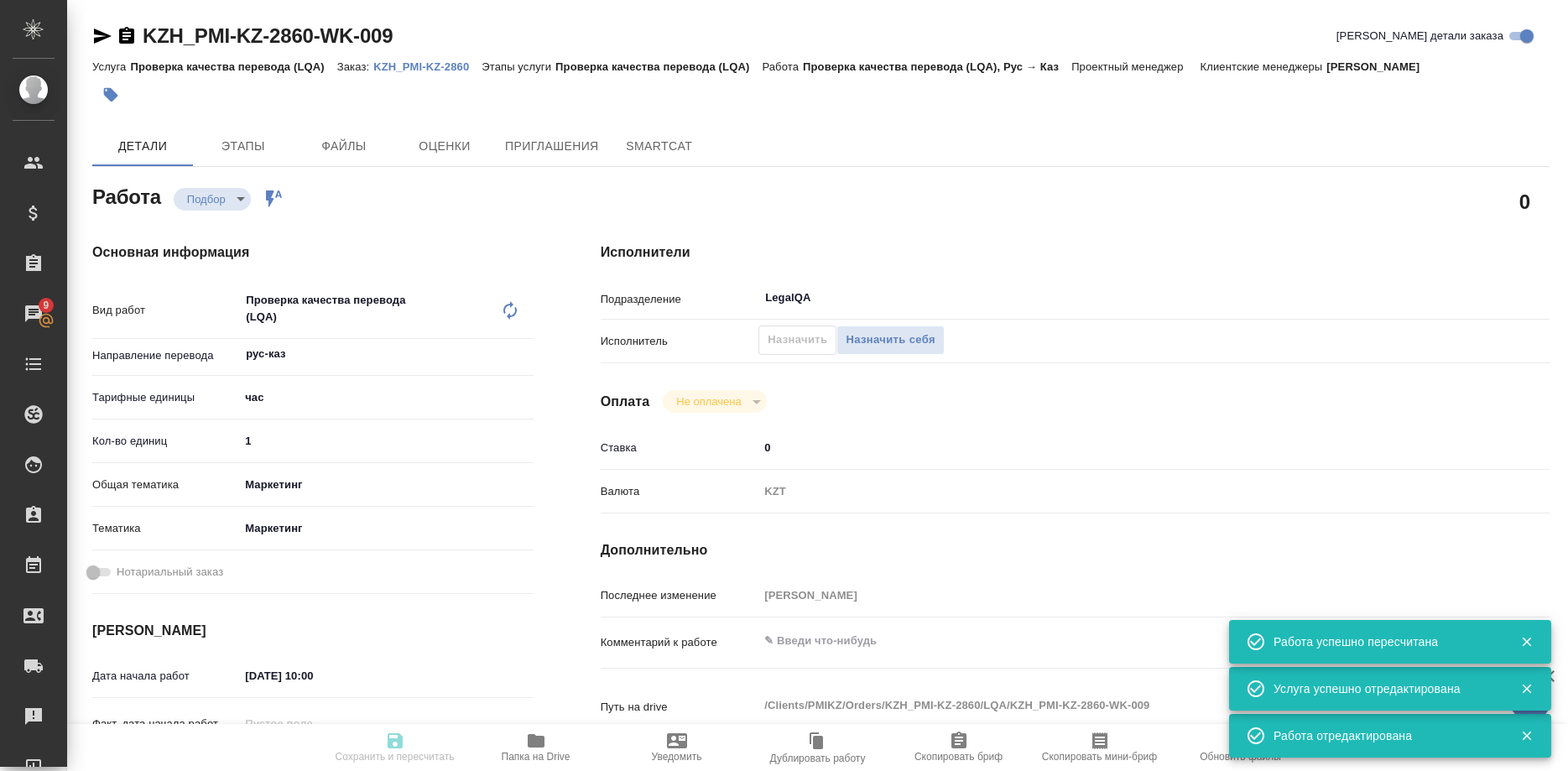
type input "Проверка качества перевода (LQA)"
type input "Кошербаева Назерке"
type input "Оксютович Ирина"
type input "/Clients/PMIKZ/Orders/KZH_PMI-KZ-2860"
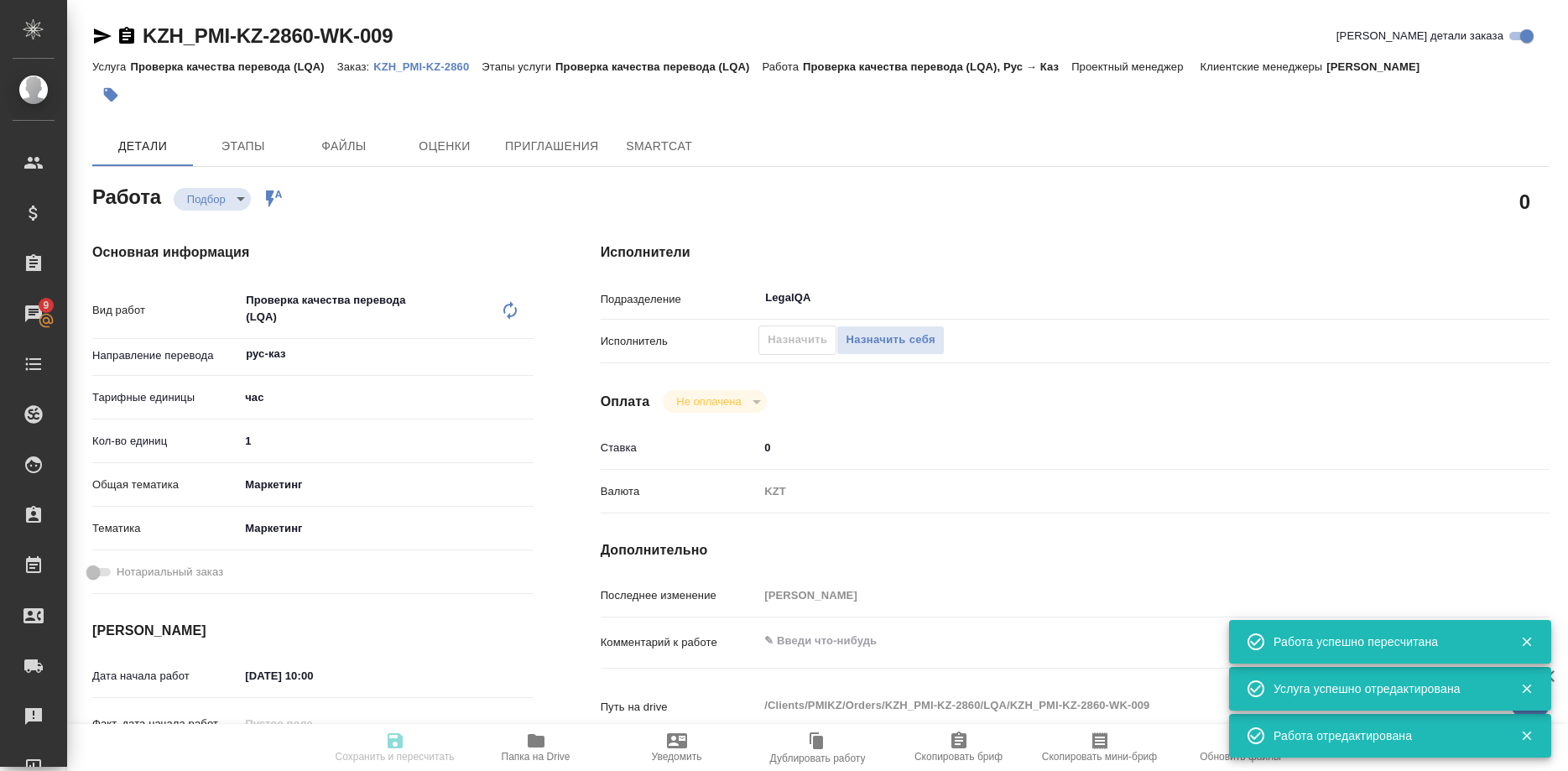
type textarea "x"
type textarea "перевод рус-каз. названии на анг оставляем как есть."
type textarea "x"
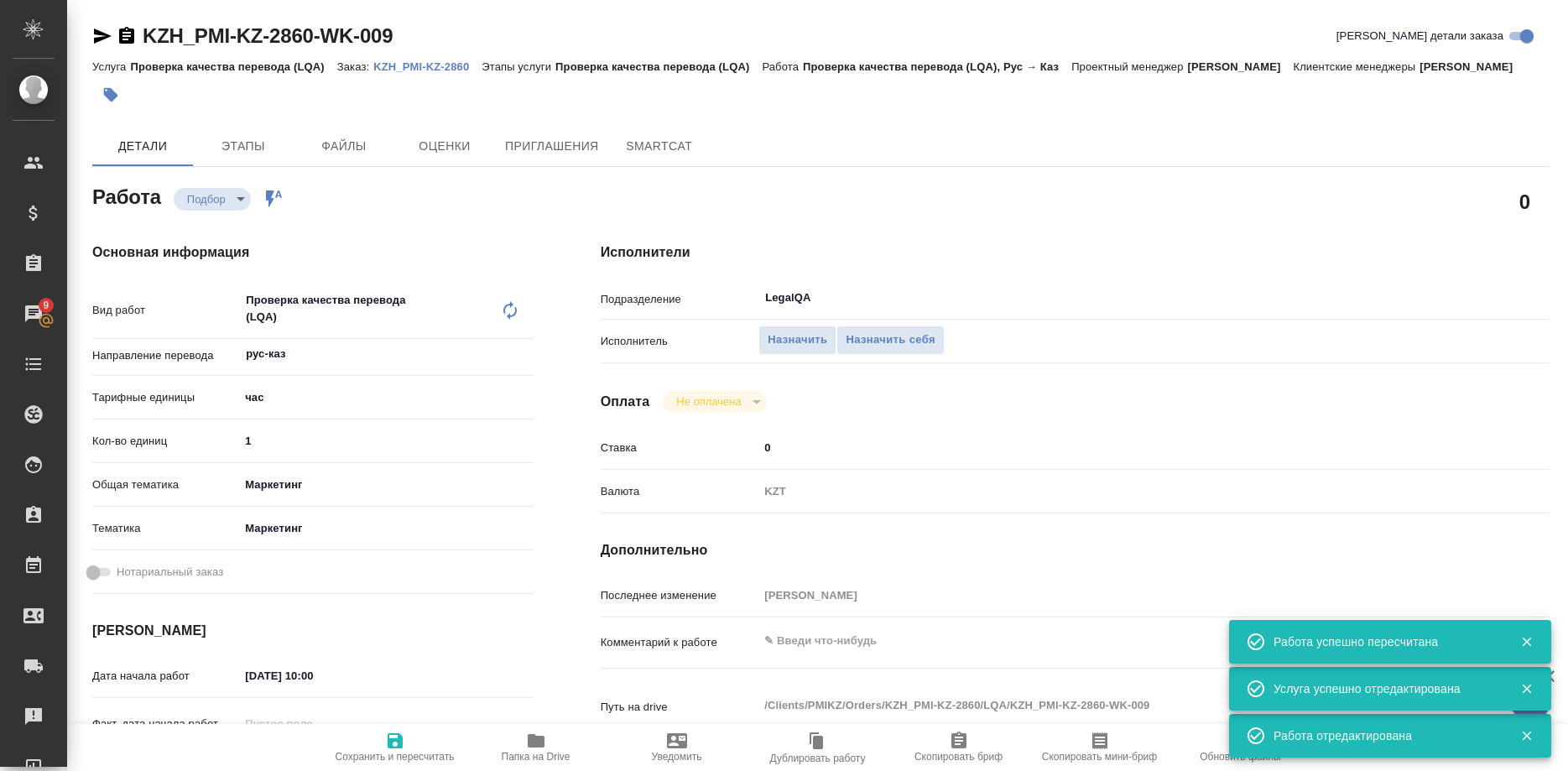
type textarea "x"
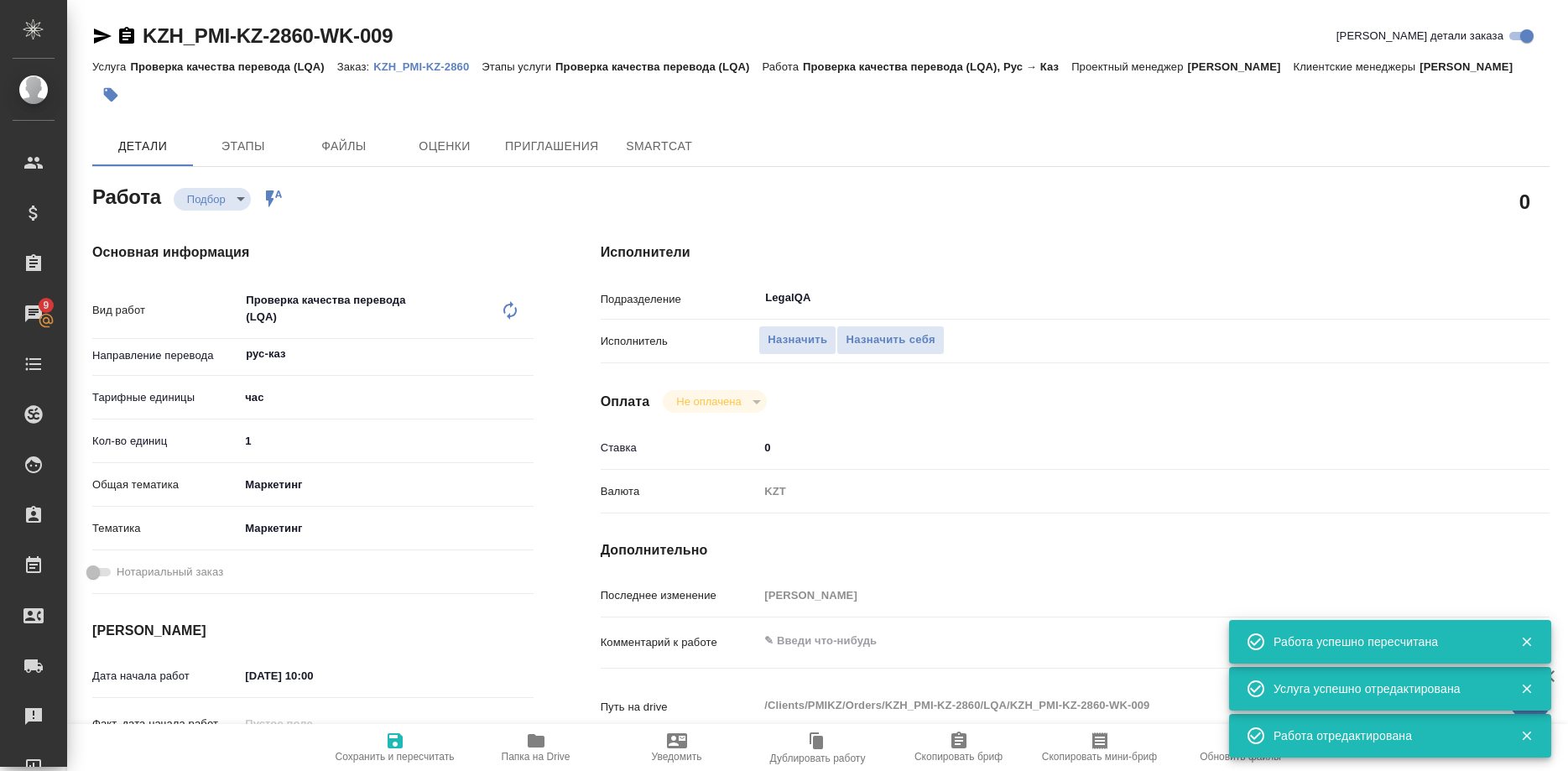
type textarea "x"
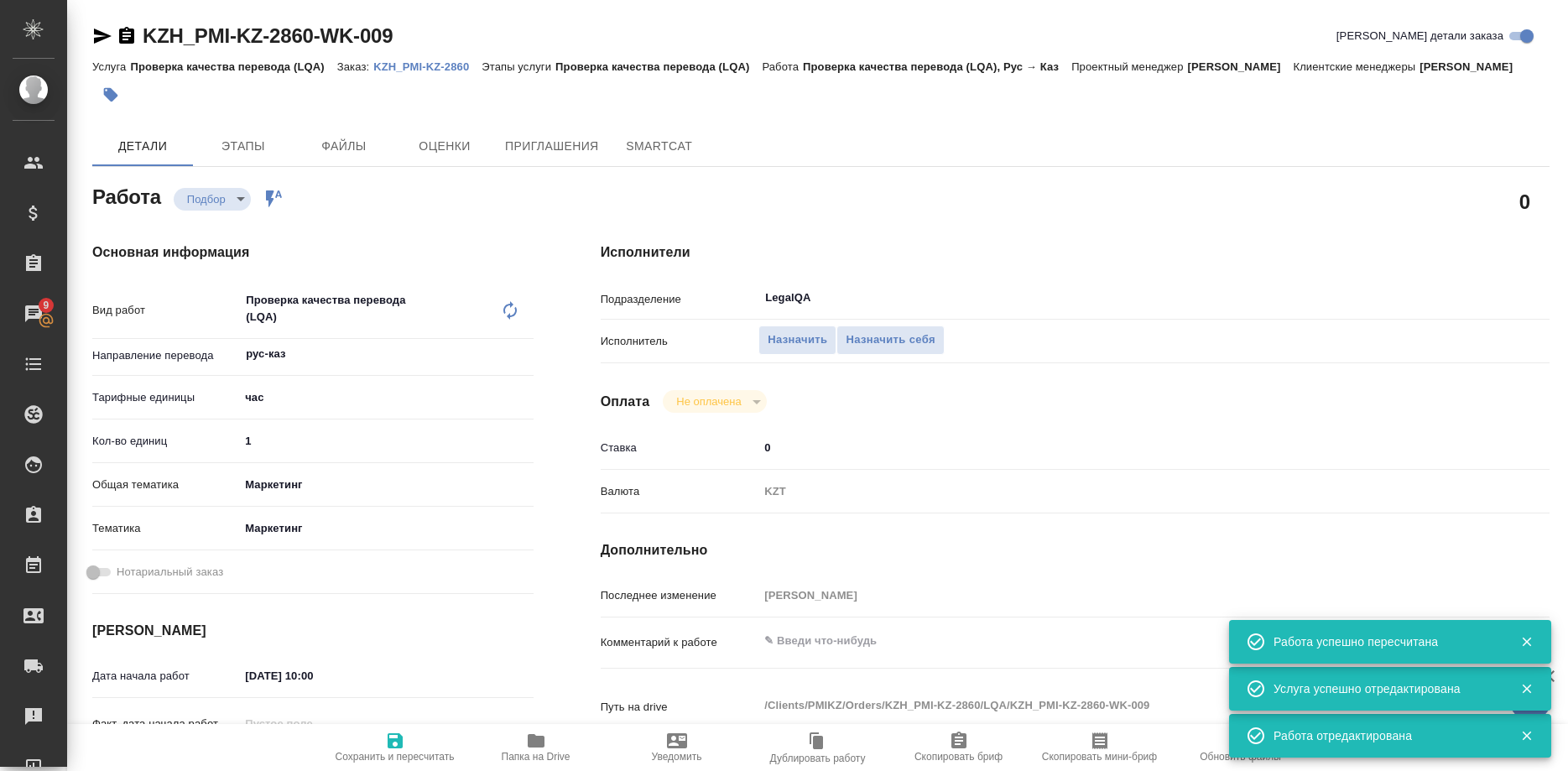
type textarea "x"
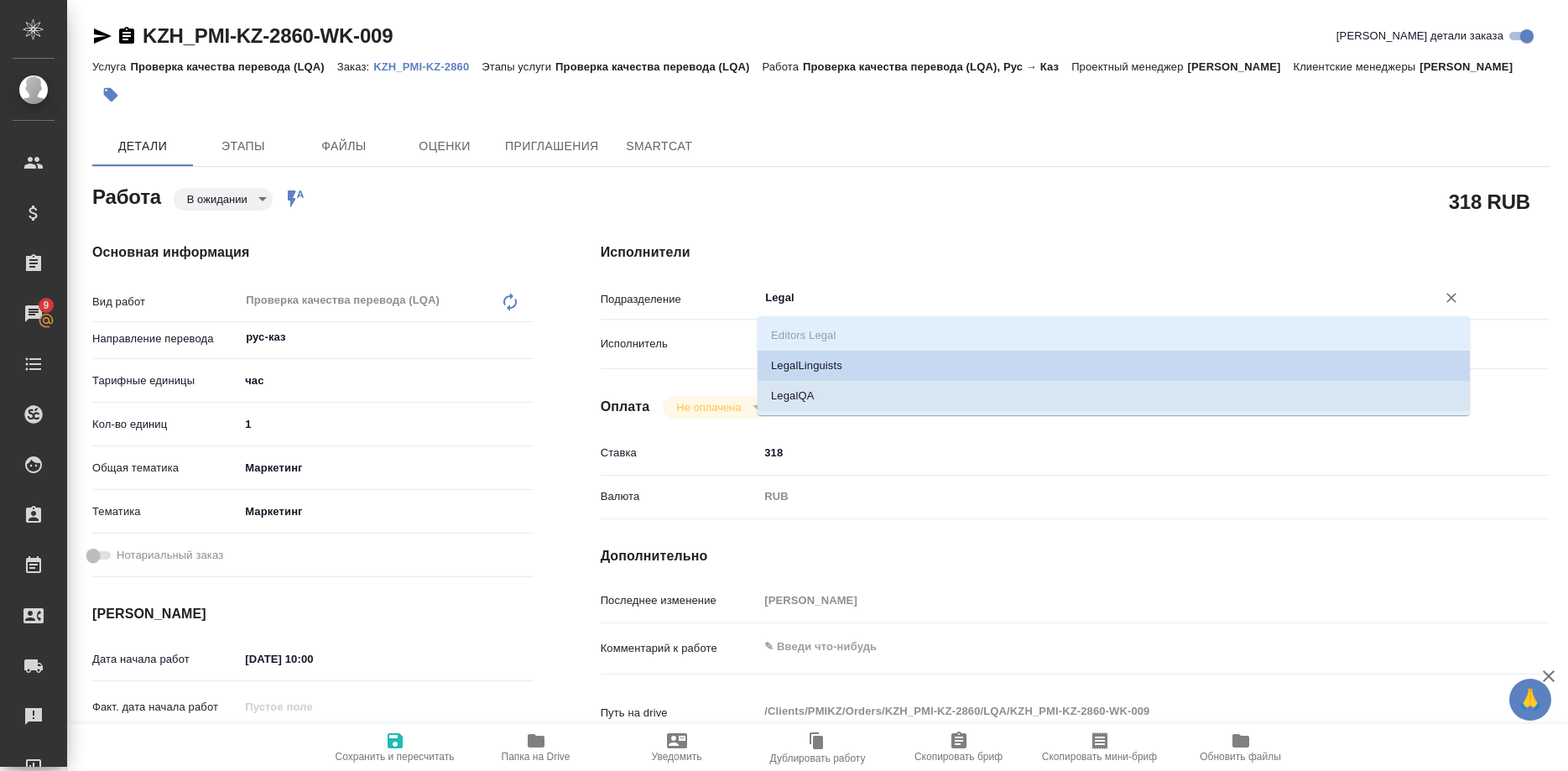
click at [795, 388] on li "LegalQA" at bounding box center [1114, 396] width 712 height 31
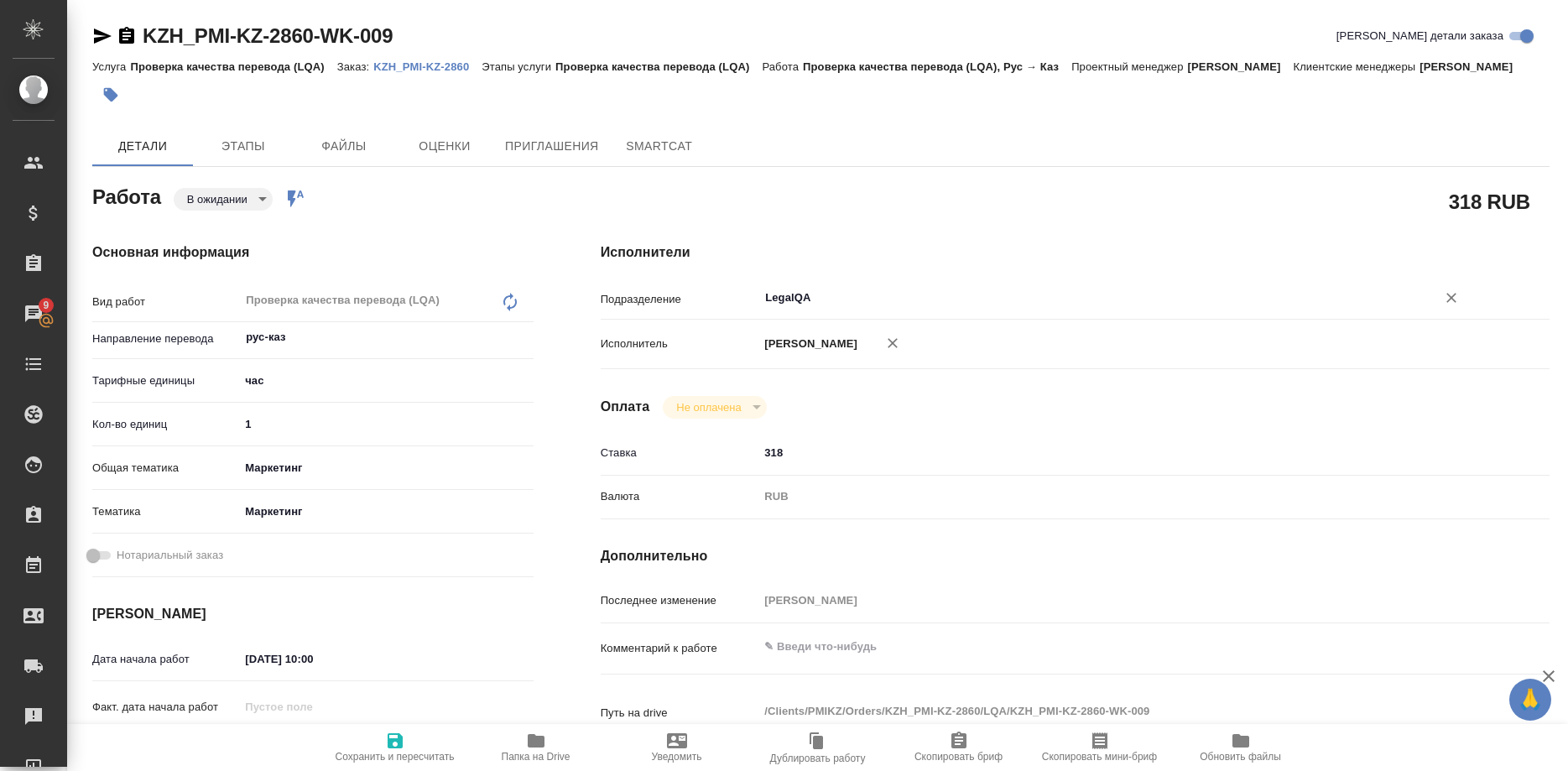
type input "LegalQA"
click at [388, 738] on icon "button" at bounding box center [395, 741] width 15 height 15
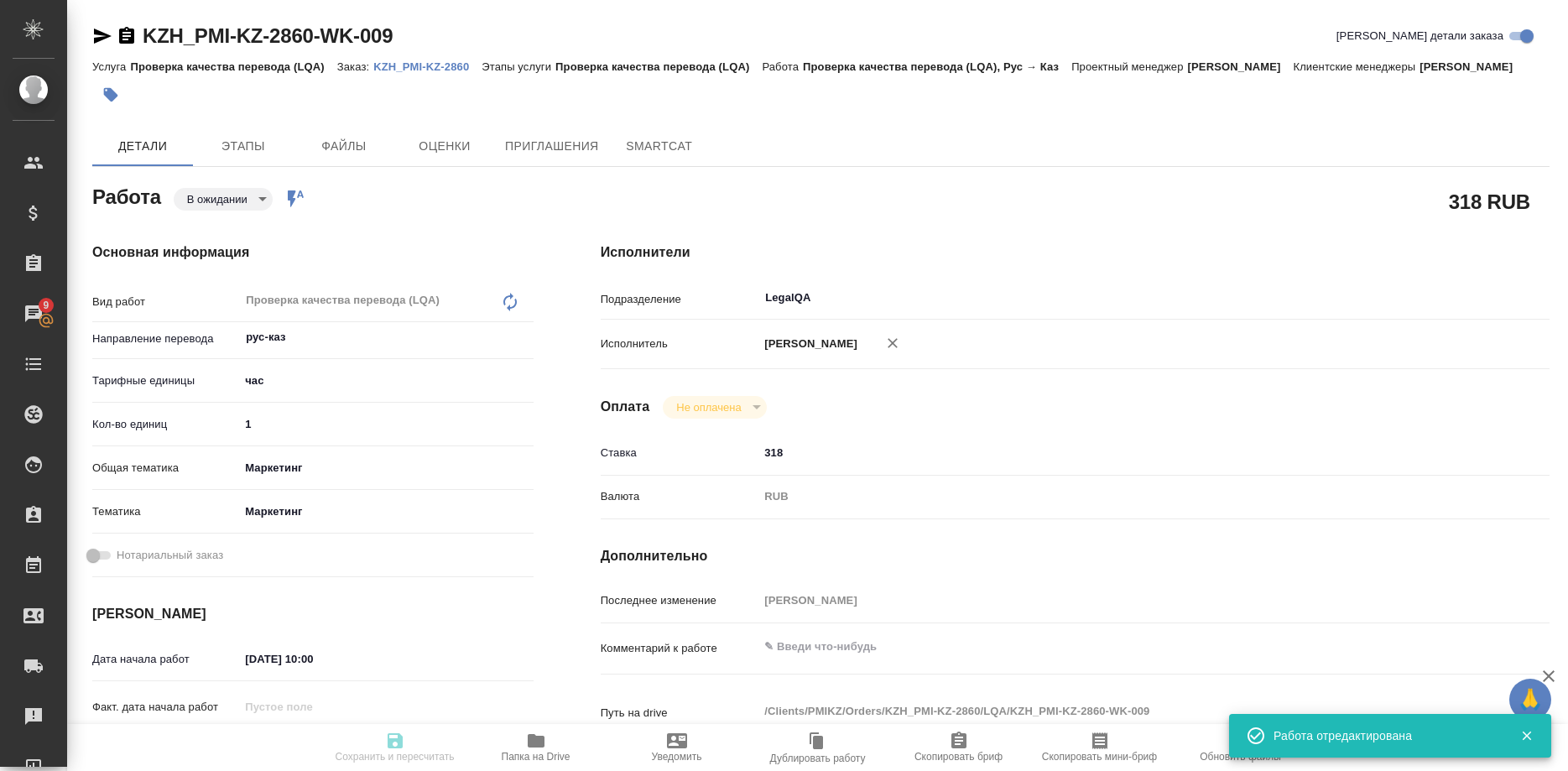
type input "pending"
type input "рус-каз"
type input "5a8b1489cc6b4906c91bfd93"
type input "1"
type input "marketing"
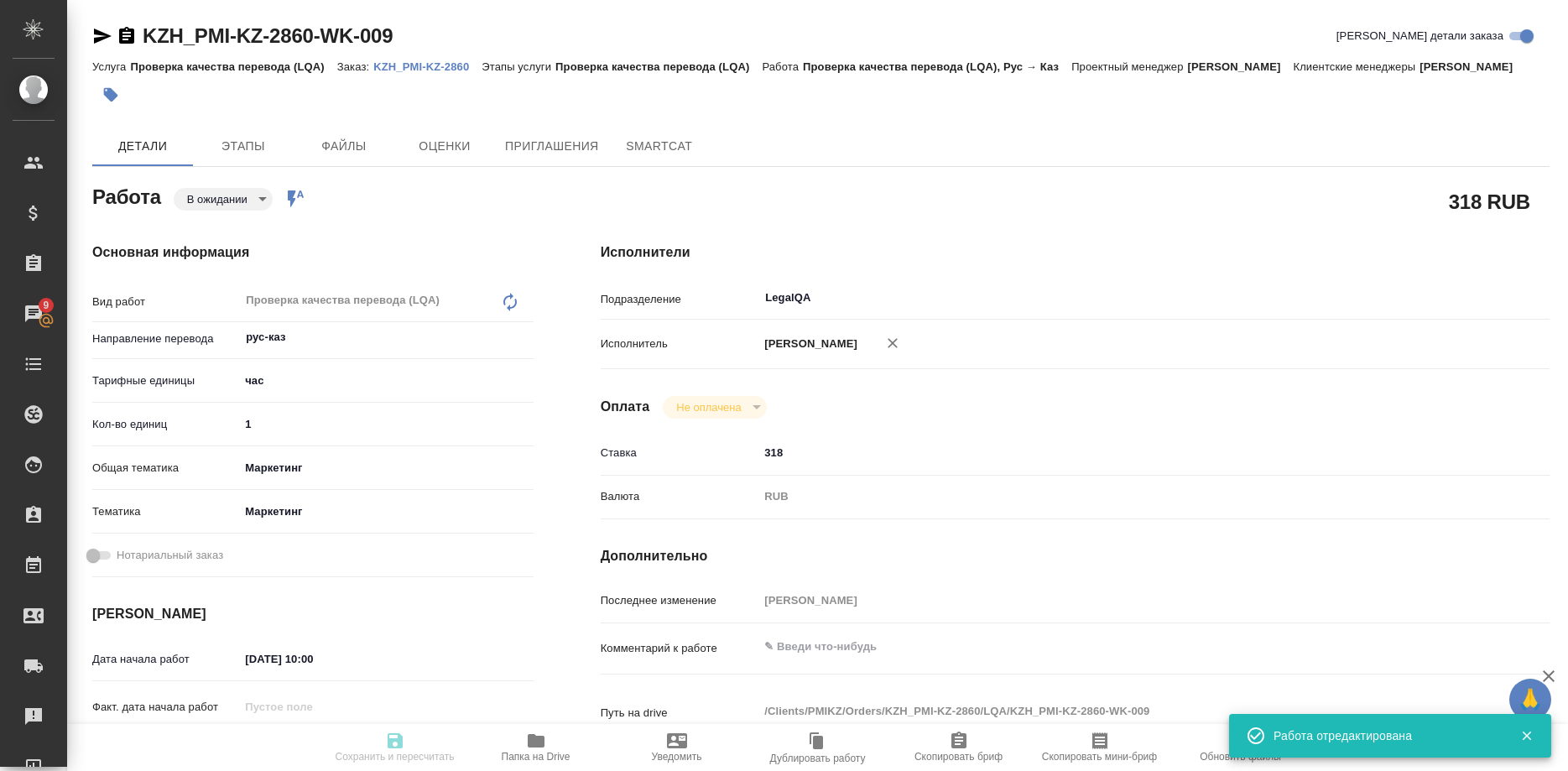
type input "5a8b8b956a9677013d343d63"
type input "08.10.2025 10:00"
type input "08.10.2025 11:00"
type input "08.10.2025 12:00"
type input "LegalQA"
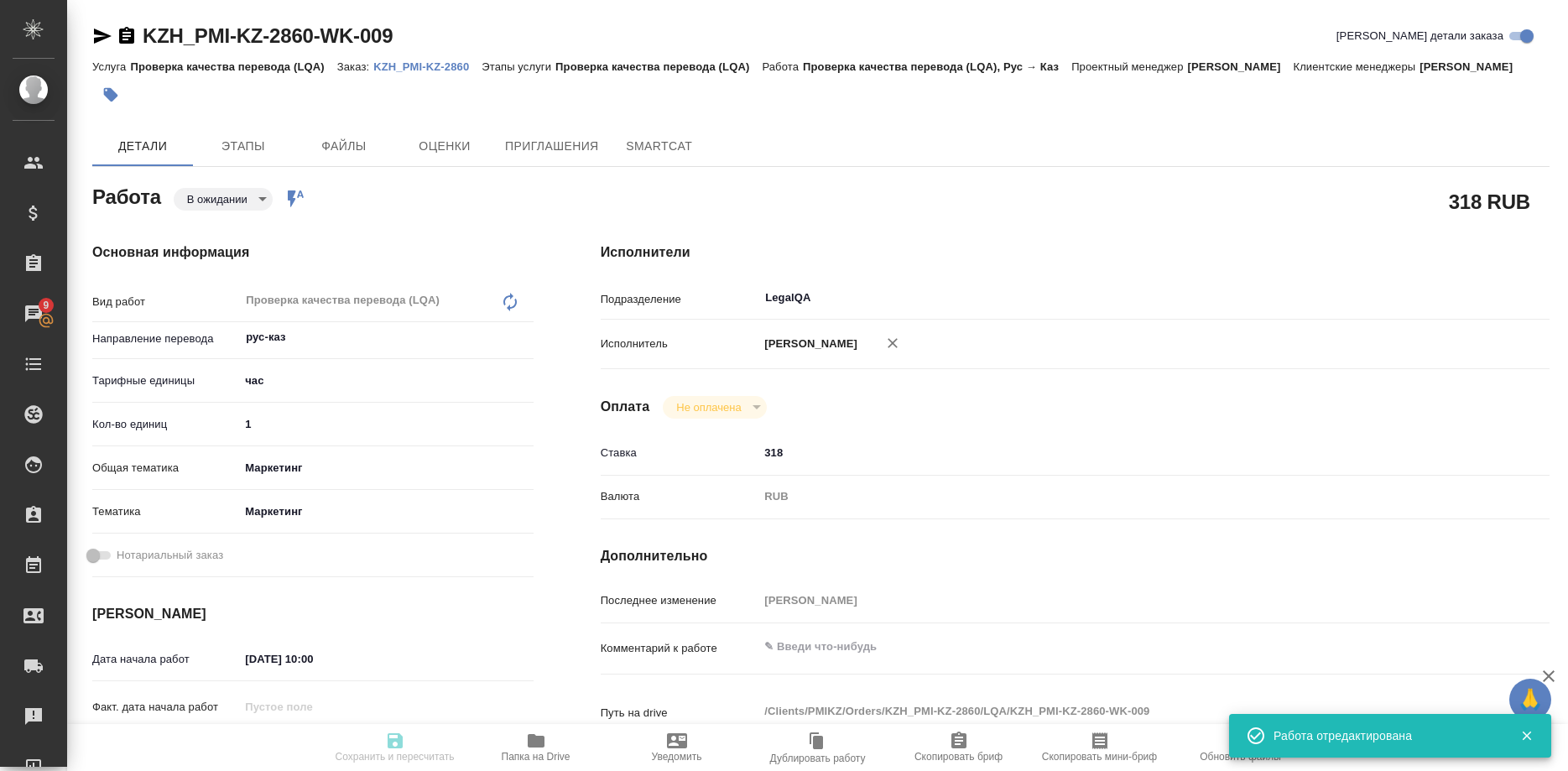
type input "notPayed"
type input "318"
type input "RUB"
type input "[PERSON_NAME]"
type input "KZH_PMI-KZ-2860"
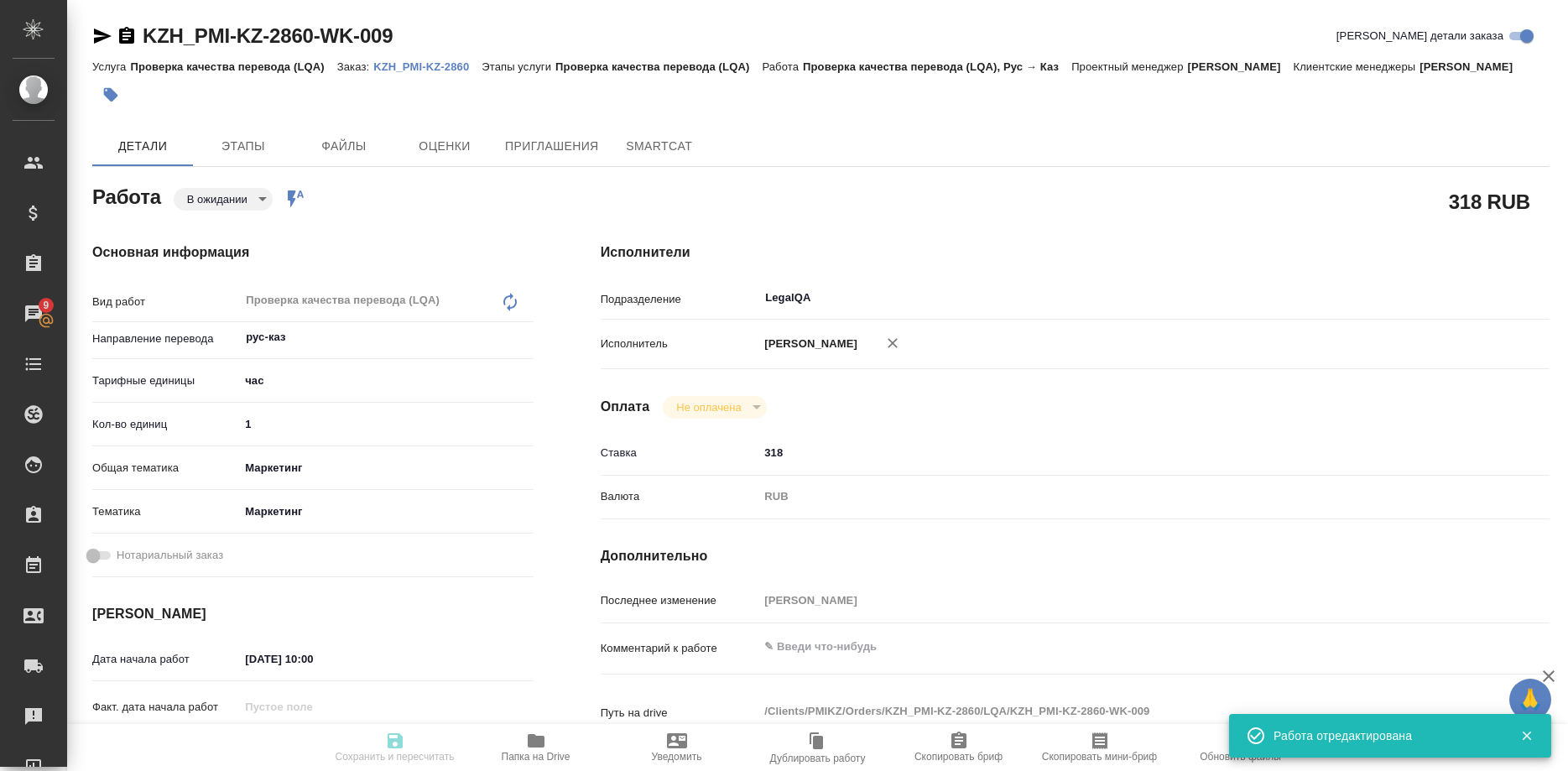
type input "Проверка качества перевода (LQA)"
type input "Кошербаева Назерке"
type input "Оксютович Ирина"
type input "/Clients/PMIKZ/Orders/KZH_PMI-KZ-2860"
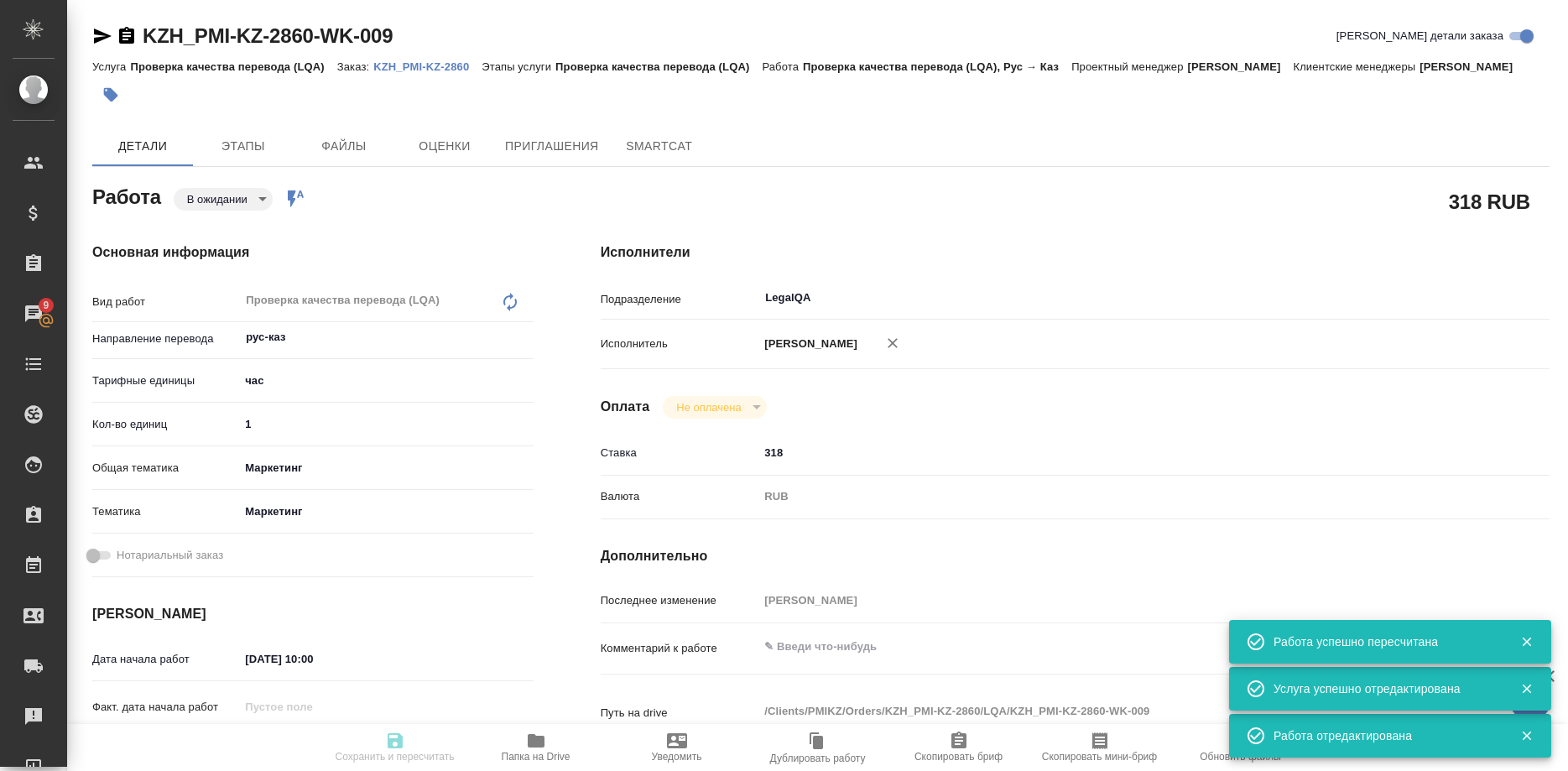
click at [399, 740] on icon "button" at bounding box center [395, 741] width 15 height 15
type input "pending"
type input "рус-каз"
type input "5a8b1489cc6b4906c91bfd93"
type input "1"
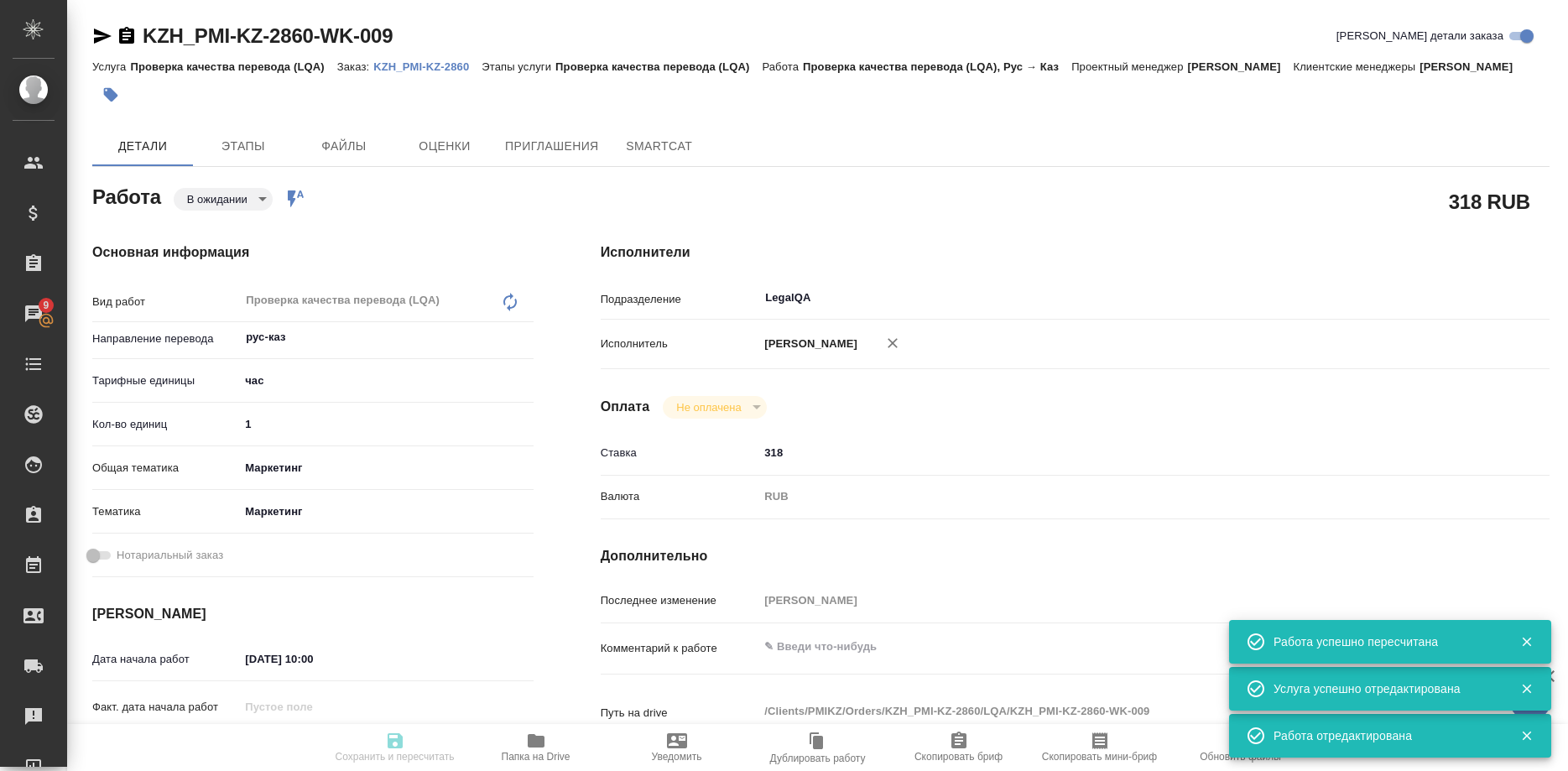
type input "marketing"
type input "5a8b8b956a9677013d343d63"
type input "08.10.2025 10:00"
type input "08.10.2025 11:00"
type input "08.10.2025 12:00"
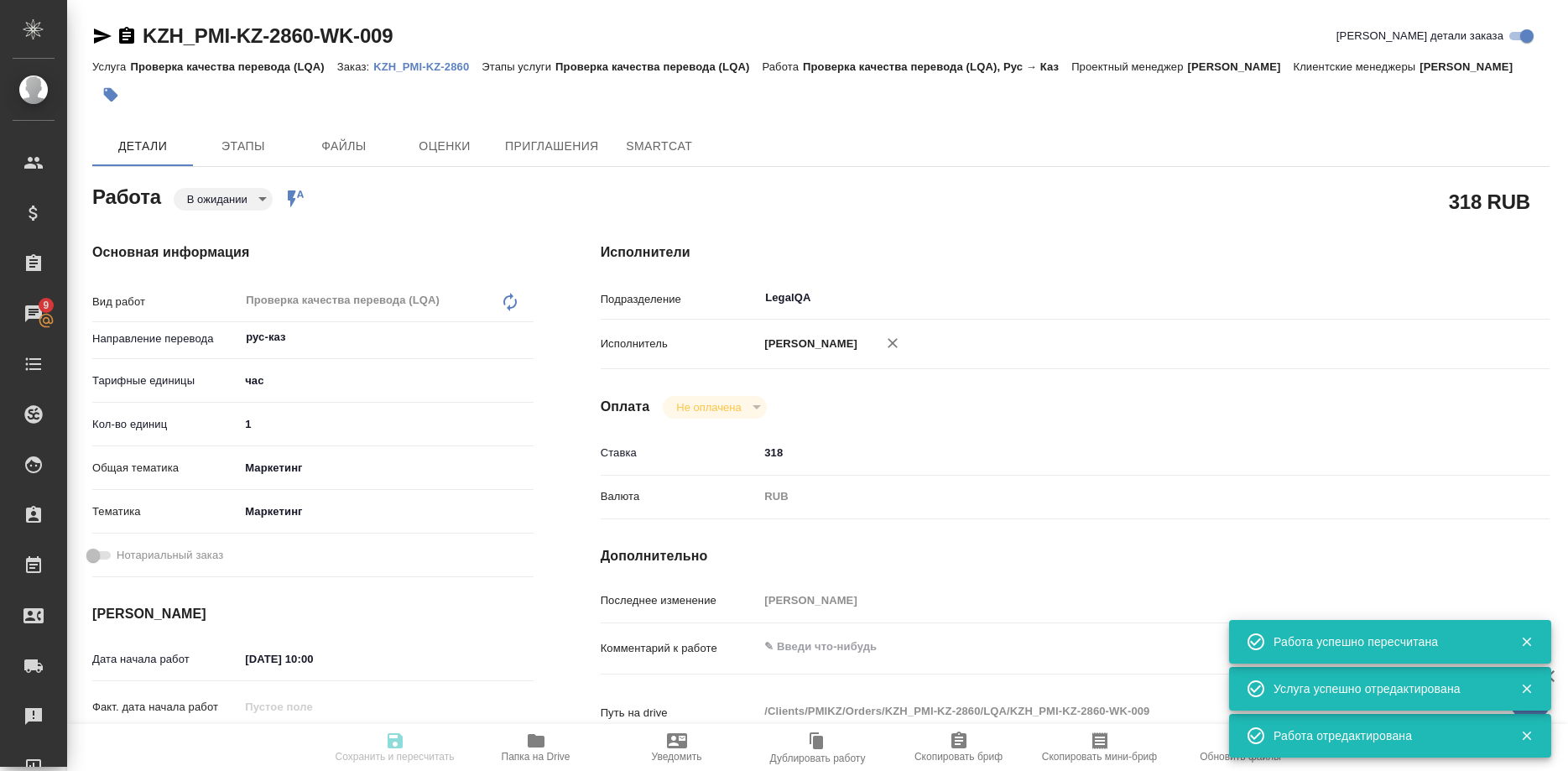
type input "LegalQA"
type input "notPayed"
type input "318"
type input "RUB"
type input "[PERSON_NAME]"
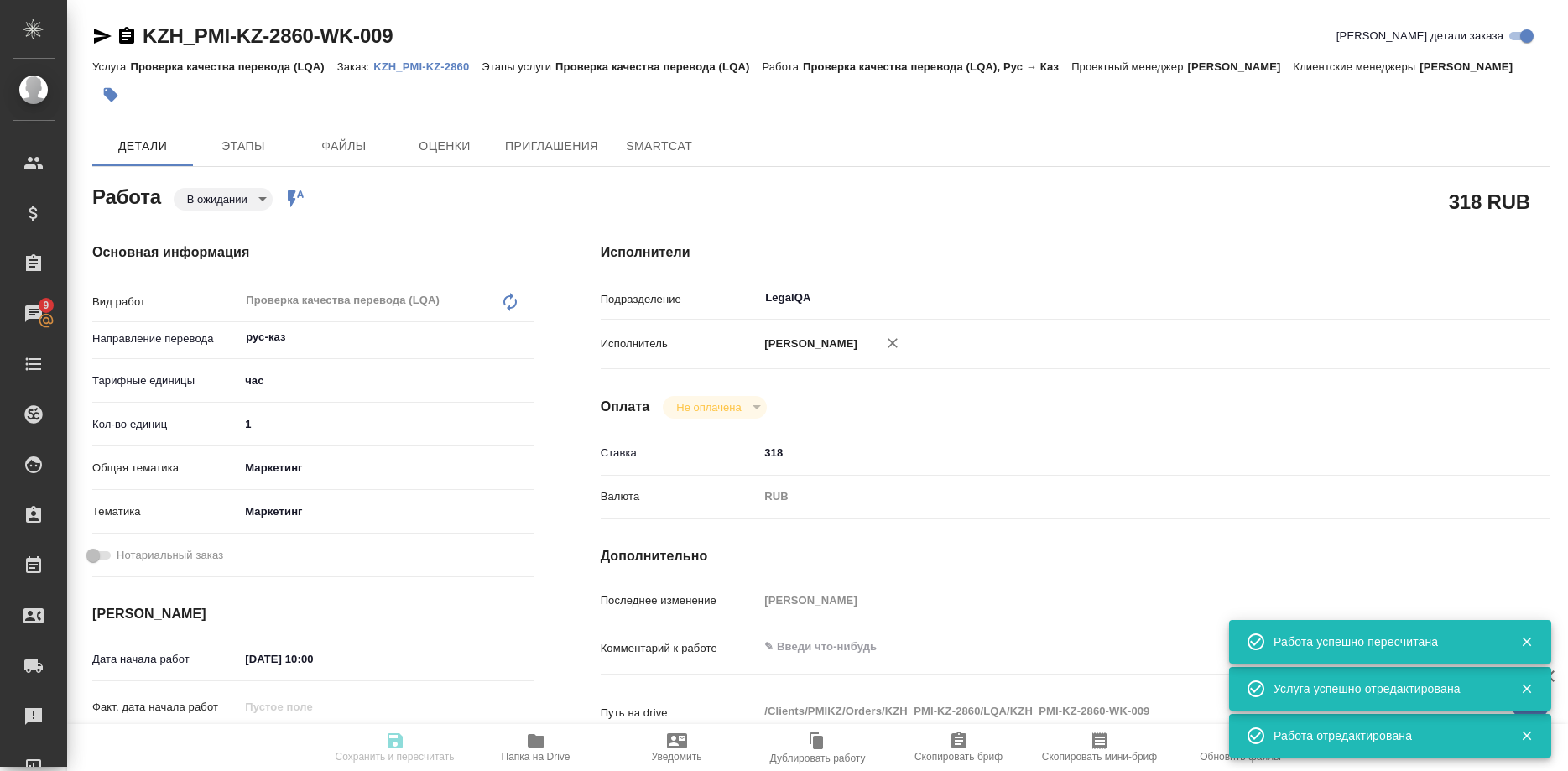
type input "KZH_PMI-KZ-2860"
type input "Проверка качества перевода (LQA)"
type input "Кошербаева Назерке"
type input "Оксютович Ирина"
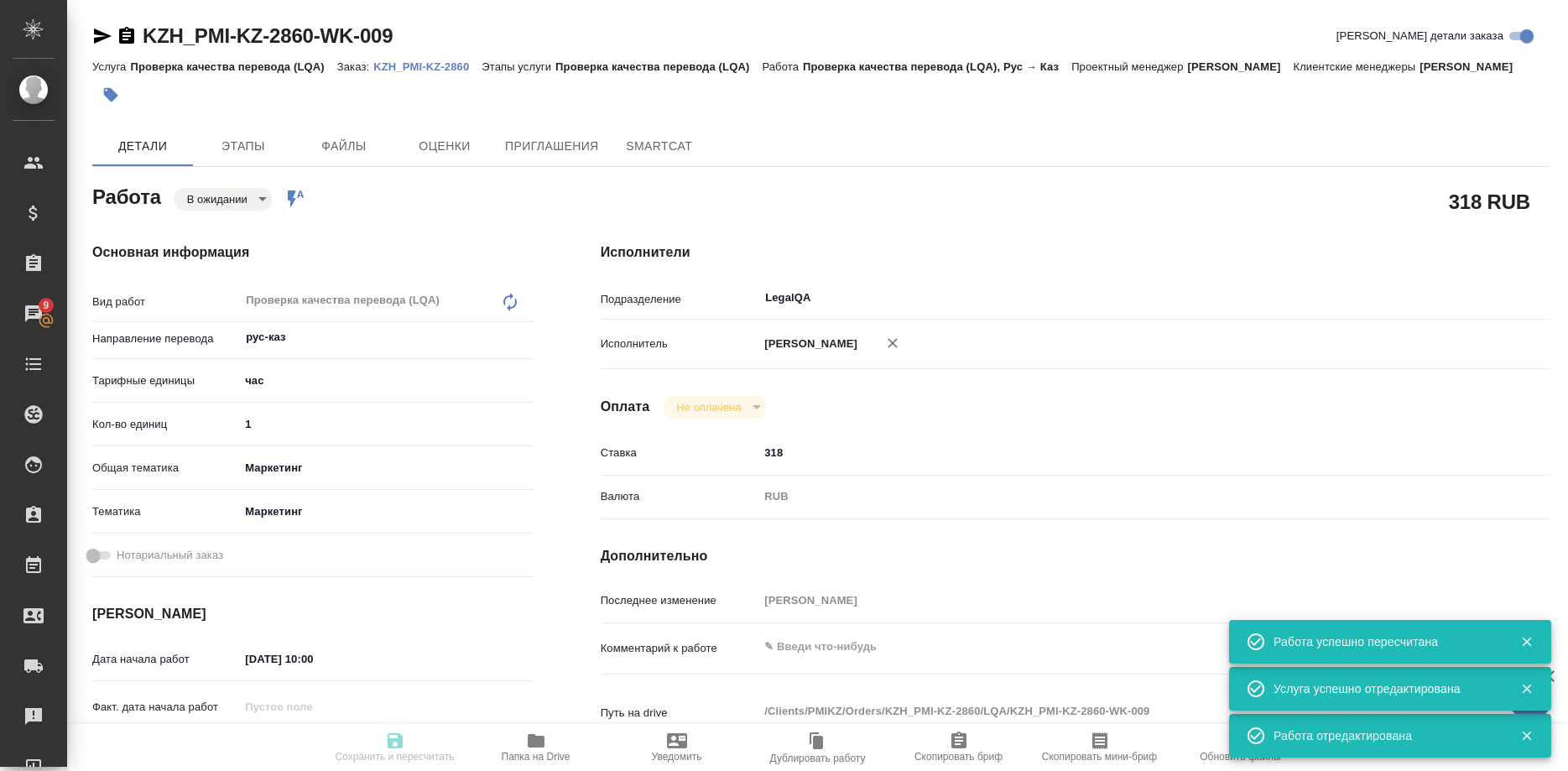
type input "/Clients/PMIKZ/Orders/KZH_PMI-KZ-2860"
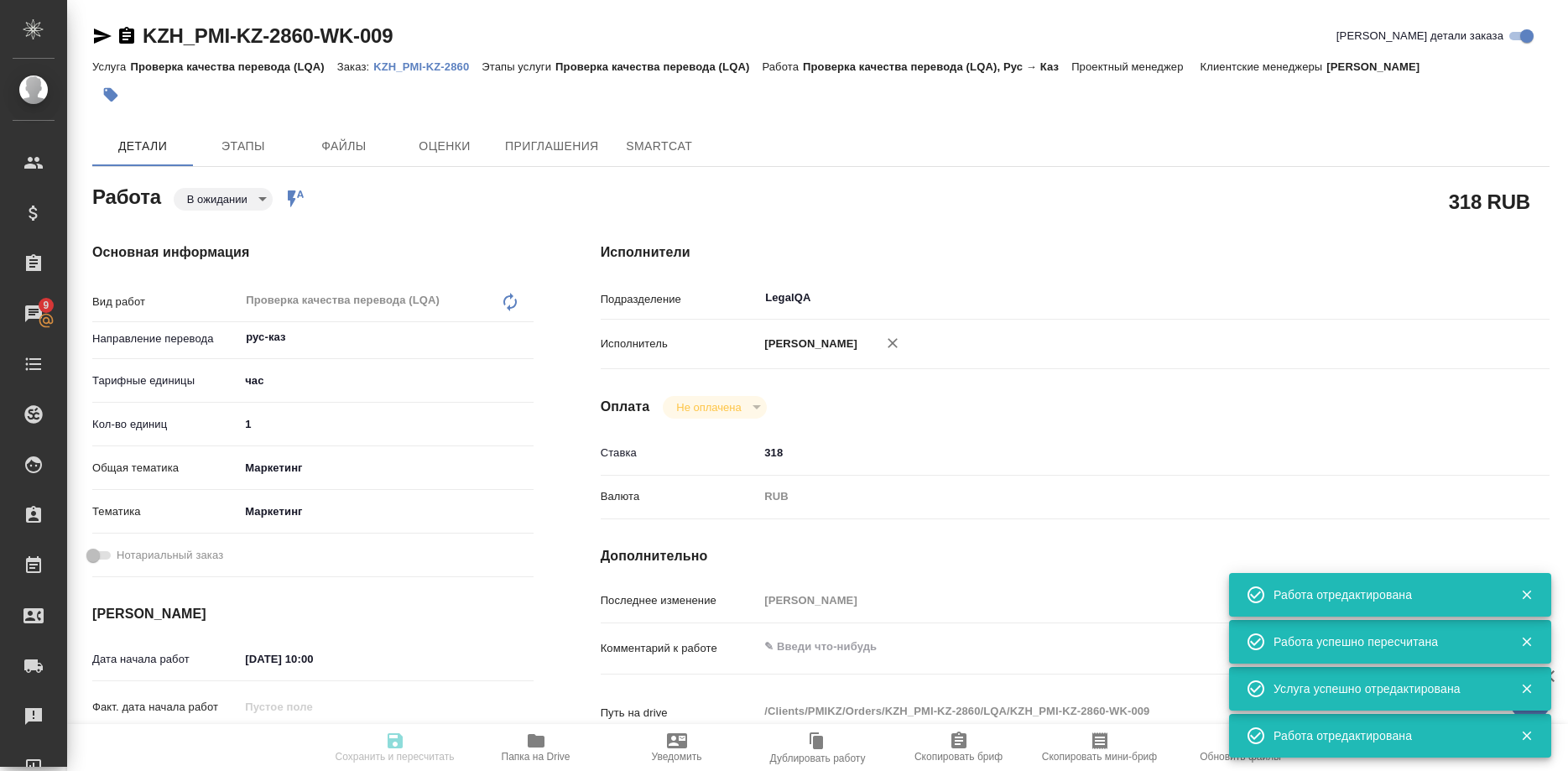
type input "pending"
type input "рус-каз"
type input "5a8b1489cc6b4906c91bfd93"
type input "1"
type input "marketing"
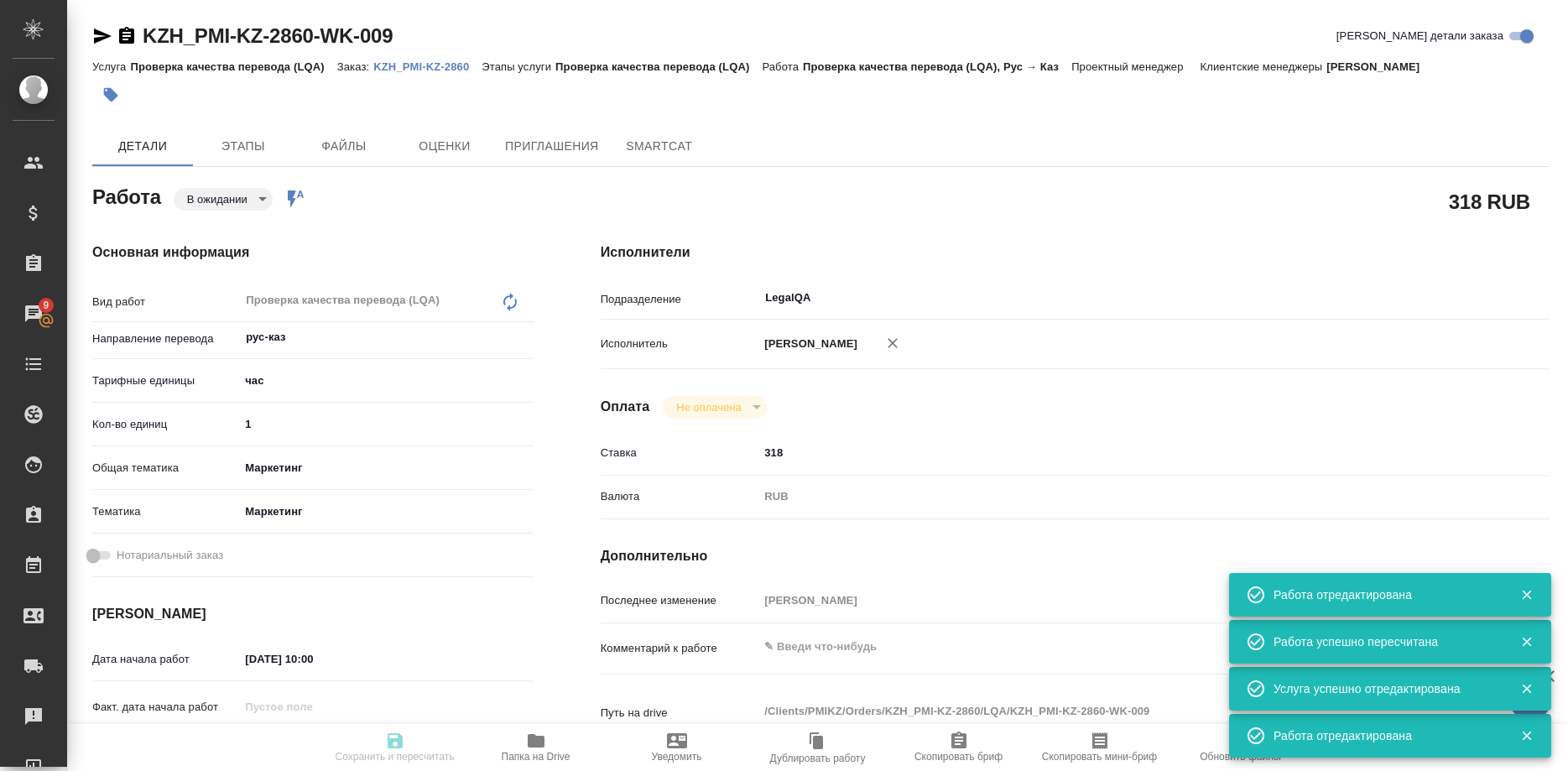
type input "5a8b8b956a9677013d343d63"
type input "08.10.2025 10:00"
type input "08.10.2025 11:00"
type input "08.10.2025 12:00"
type input "LegalQA"
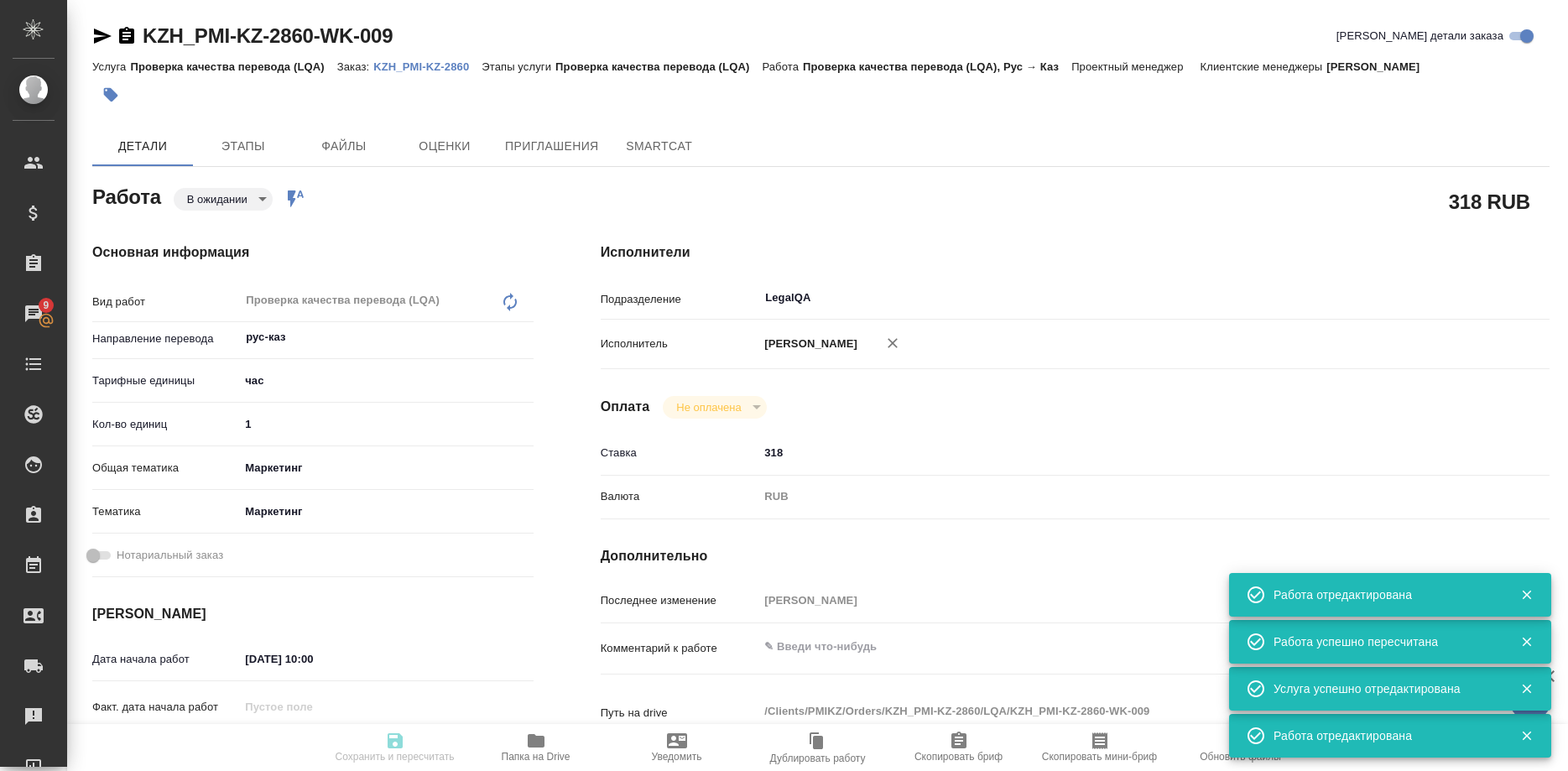
type input "notPayed"
type input "318"
type input "RUB"
type input "[PERSON_NAME]"
type input "KZH_PMI-KZ-2860"
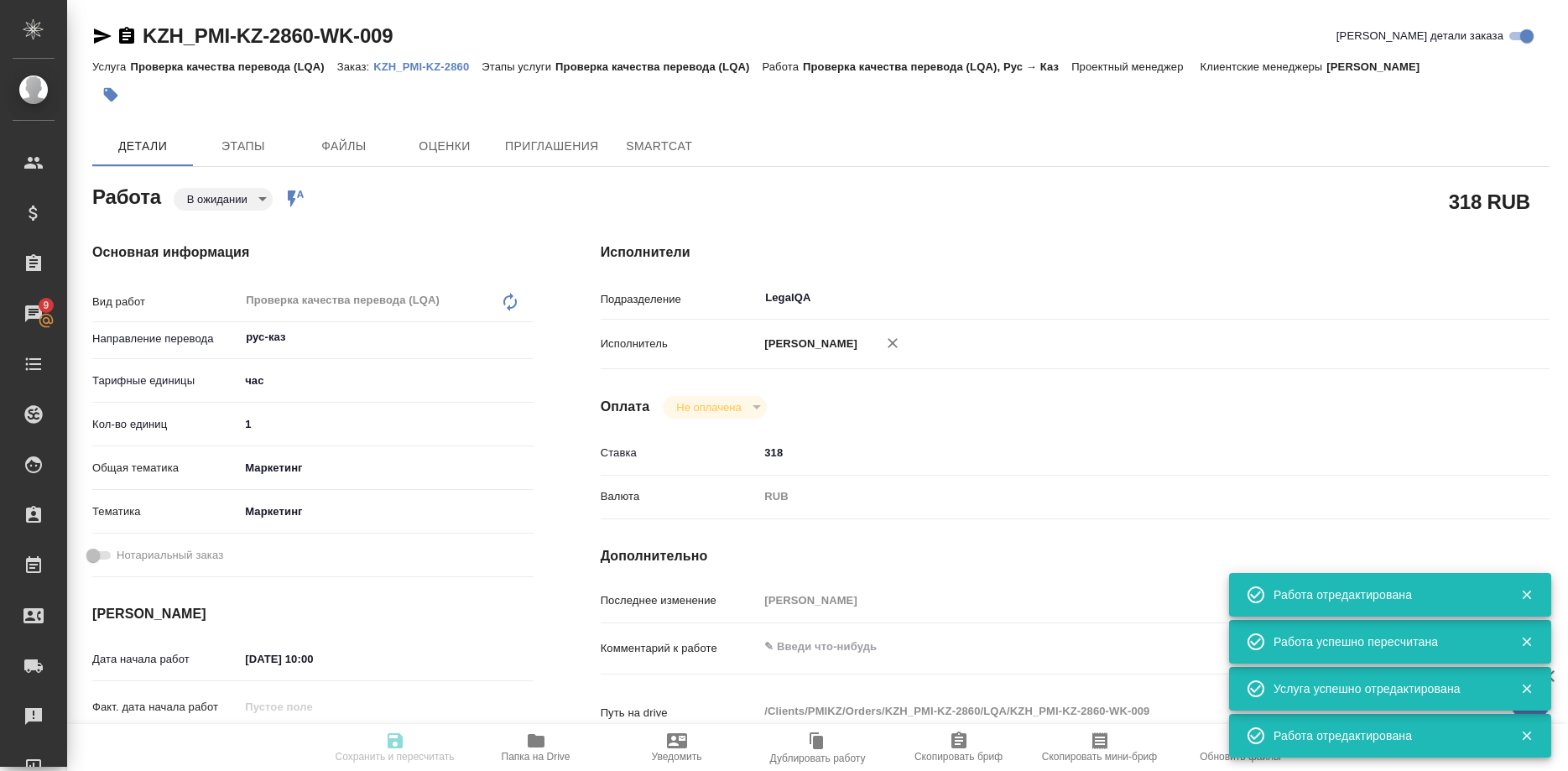
type input "Проверка качества перевода (LQA)"
type input "Кошербаева Назерке"
type input "Оксютович Ирина"
type input "/Clients/PMIKZ/Orders/KZH_PMI-KZ-2860"
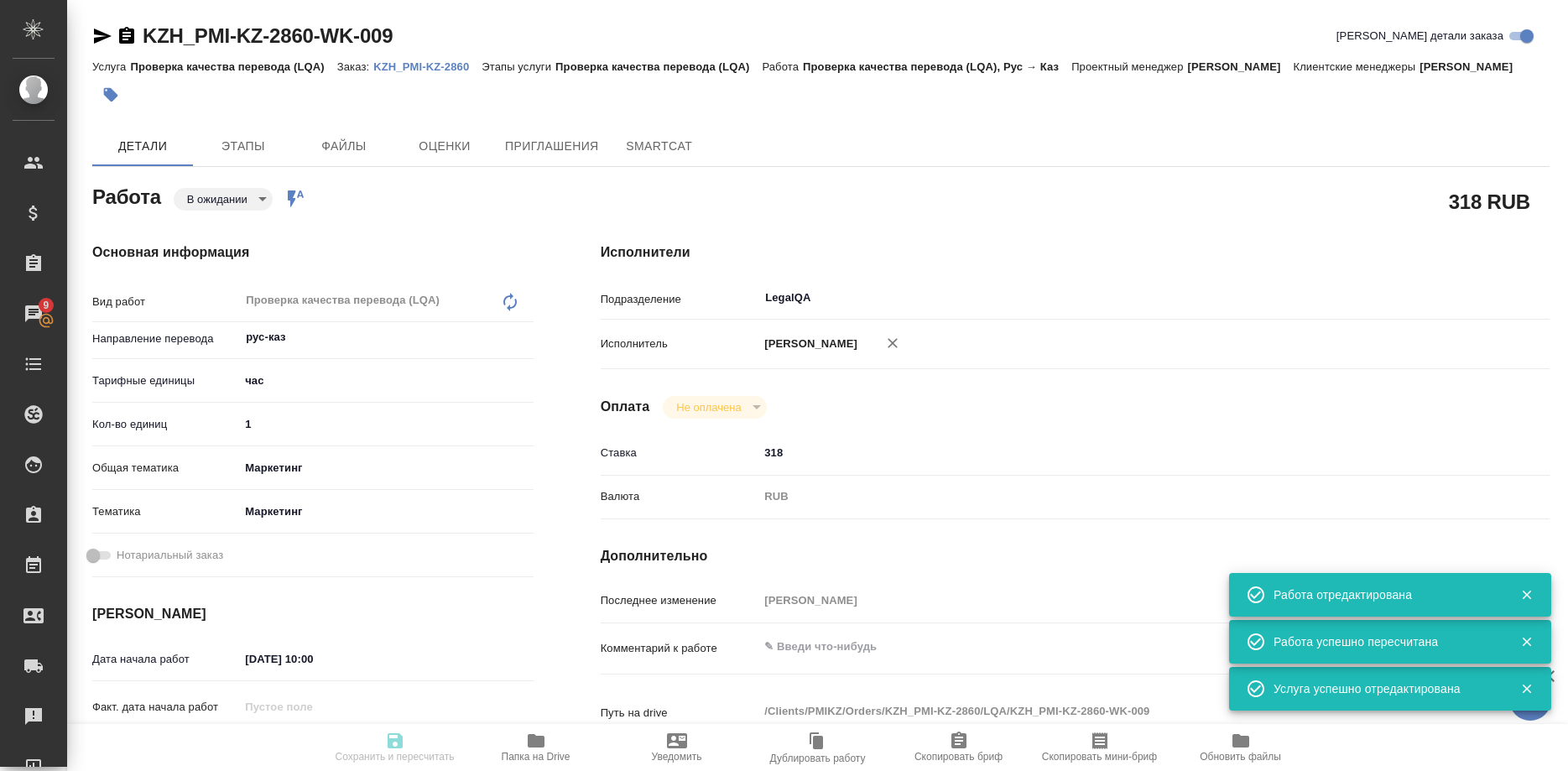
type input "pending"
type input "рус-каз"
type input "5a8b1489cc6b4906c91bfd93"
type input "1"
type input "marketing"
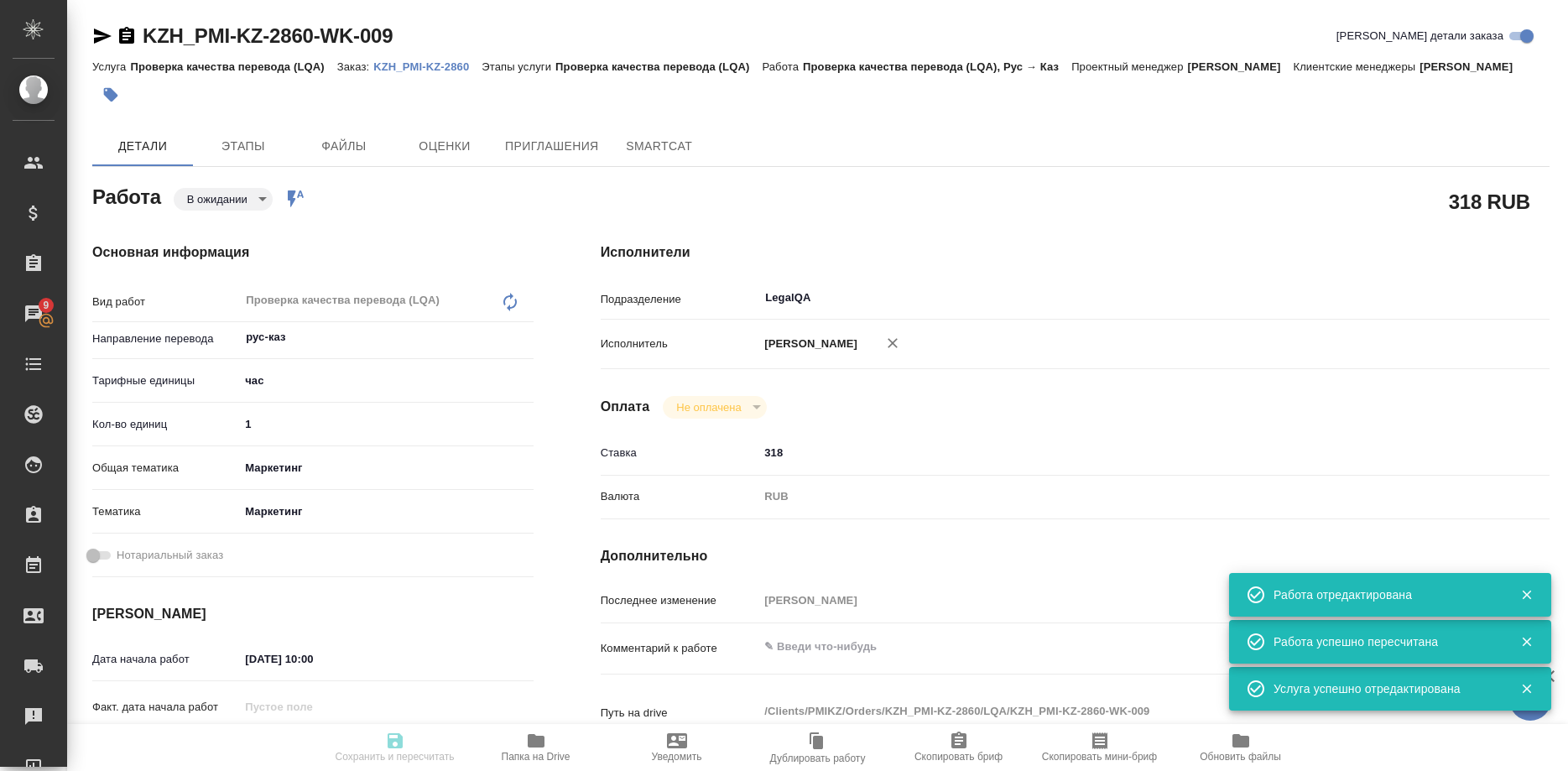
type input "5a8b8b956a9677013d343d63"
type input "08.10.2025 10:00"
type input "08.10.2025 11:00"
type input "08.10.2025 12:00"
type input "LegalQA"
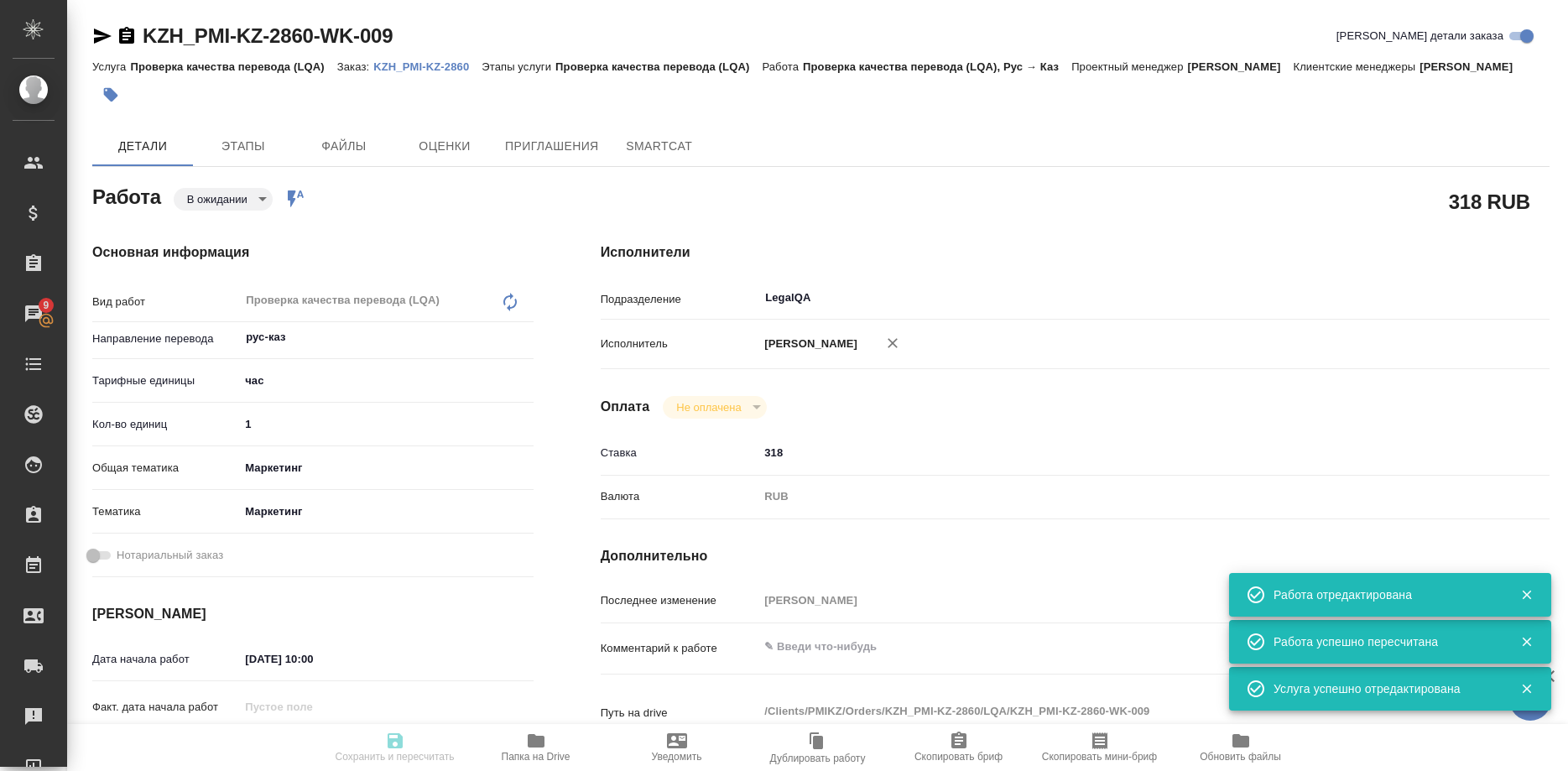
type input "notPayed"
type input "318"
type input "RUB"
type input "[PERSON_NAME]"
type input "KZH_PMI-KZ-2860"
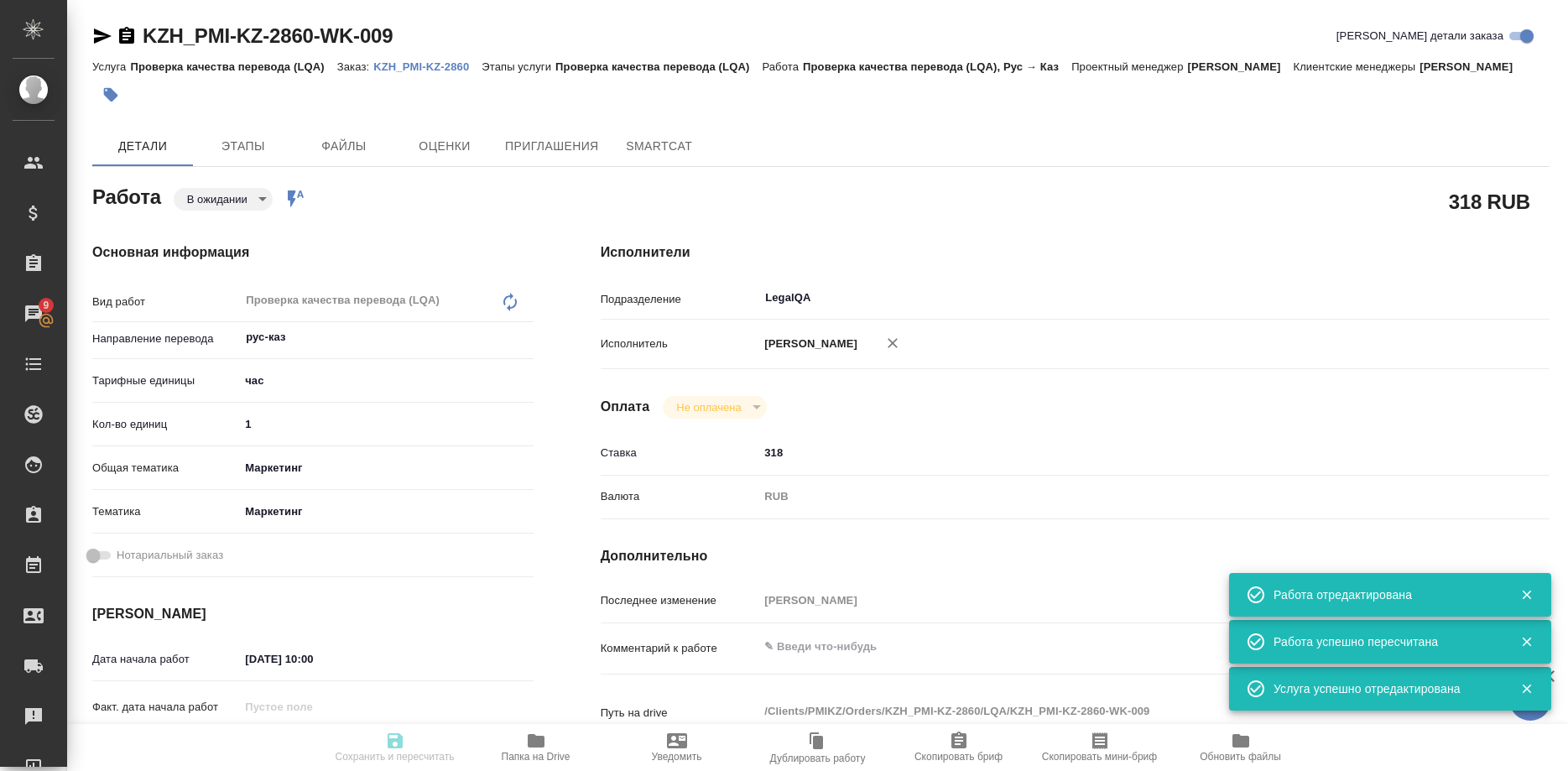
type input "Проверка качества перевода (LQA)"
type input "Кошербаева Назерке"
type input "Оксютович Ирина"
type input "/Clients/PMIKZ/Orders/KZH_PMI-KZ-2860"
